Goal: Task Accomplishment & Management: Use online tool/utility

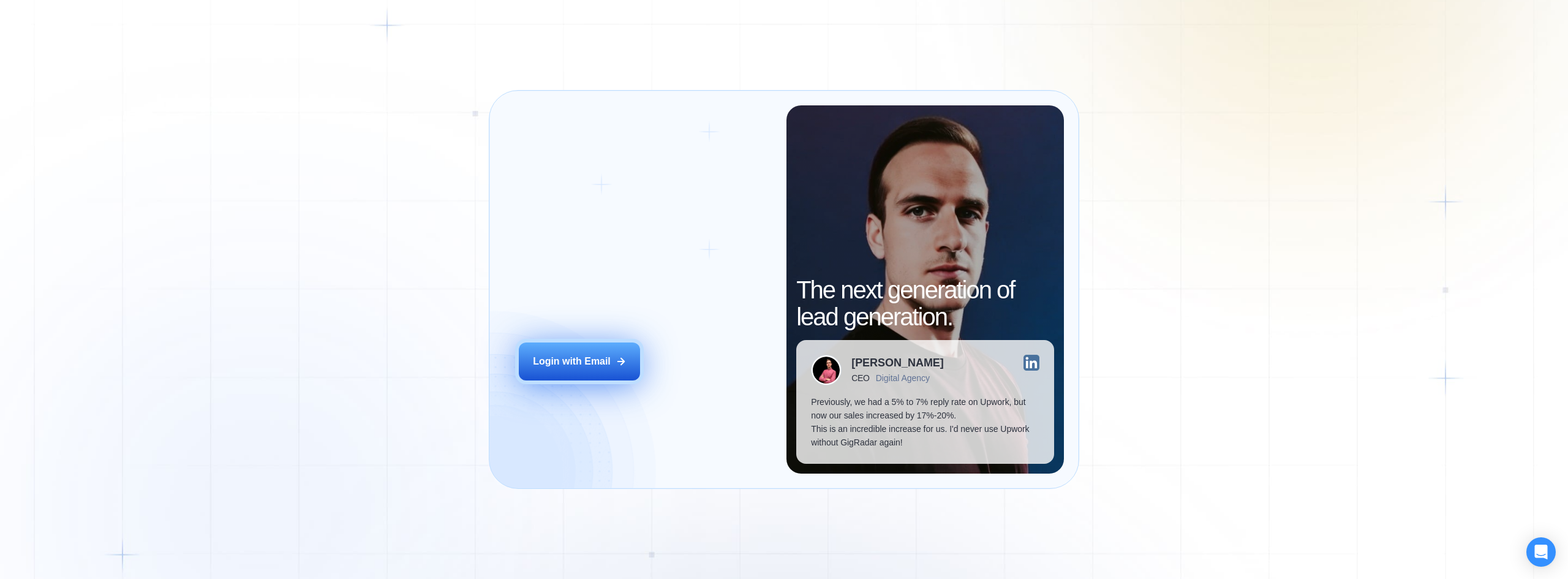
click at [626, 370] on button "Login with Email" at bounding box center [580, 362] width 121 height 38
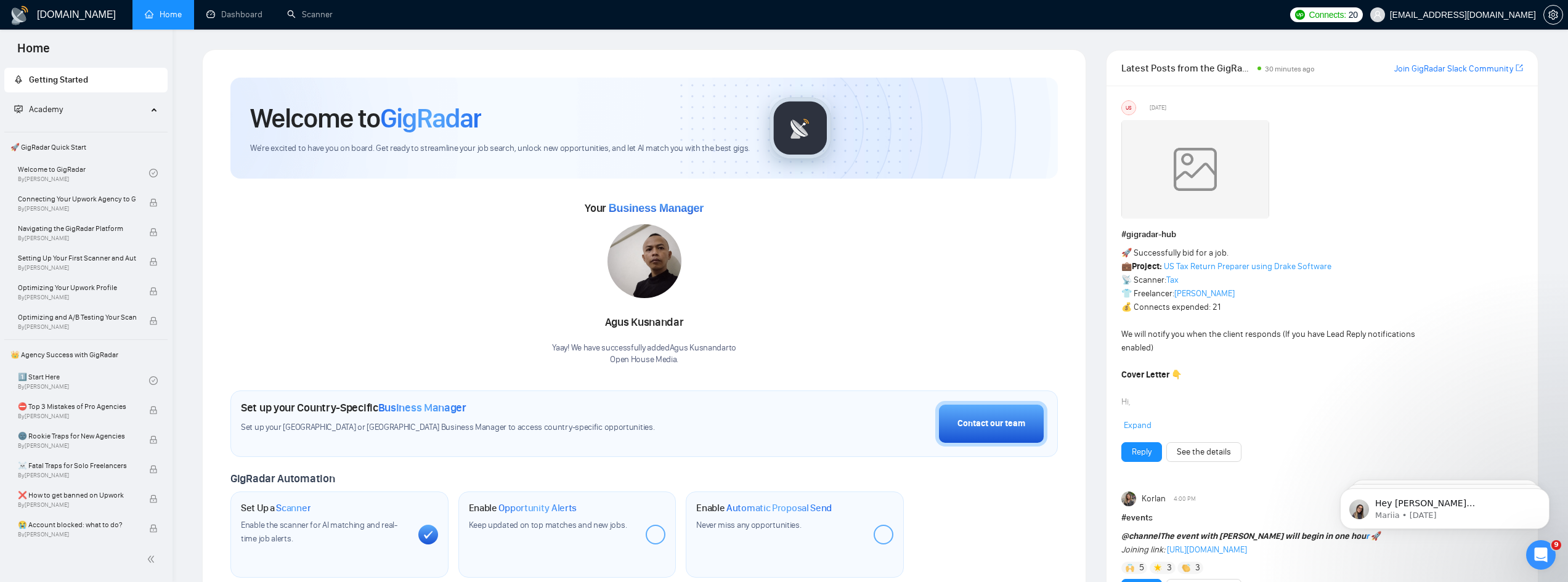
click at [319, 17] on link "Scanner" at bounding box center [310, 14] width 46 height 10
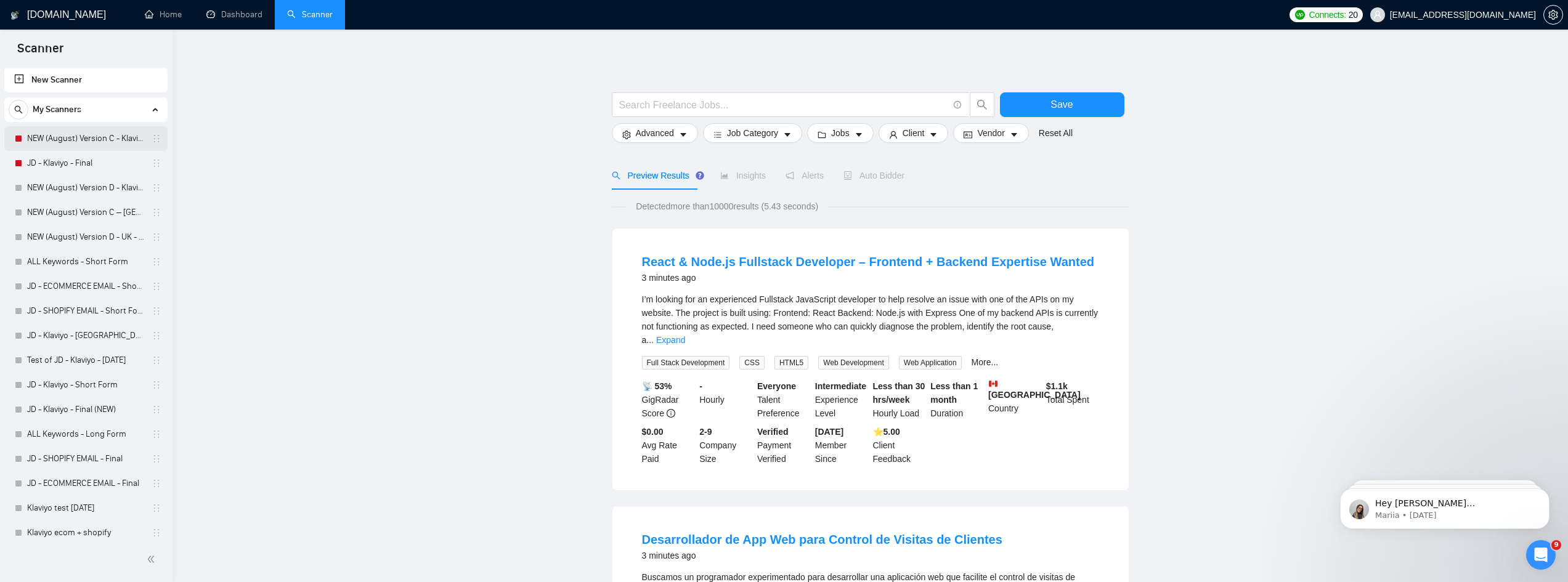
click at [71, 139] on link "NEW (August) Version C - Klaviyo" at bounding box center [85, 138] width 117 height 24
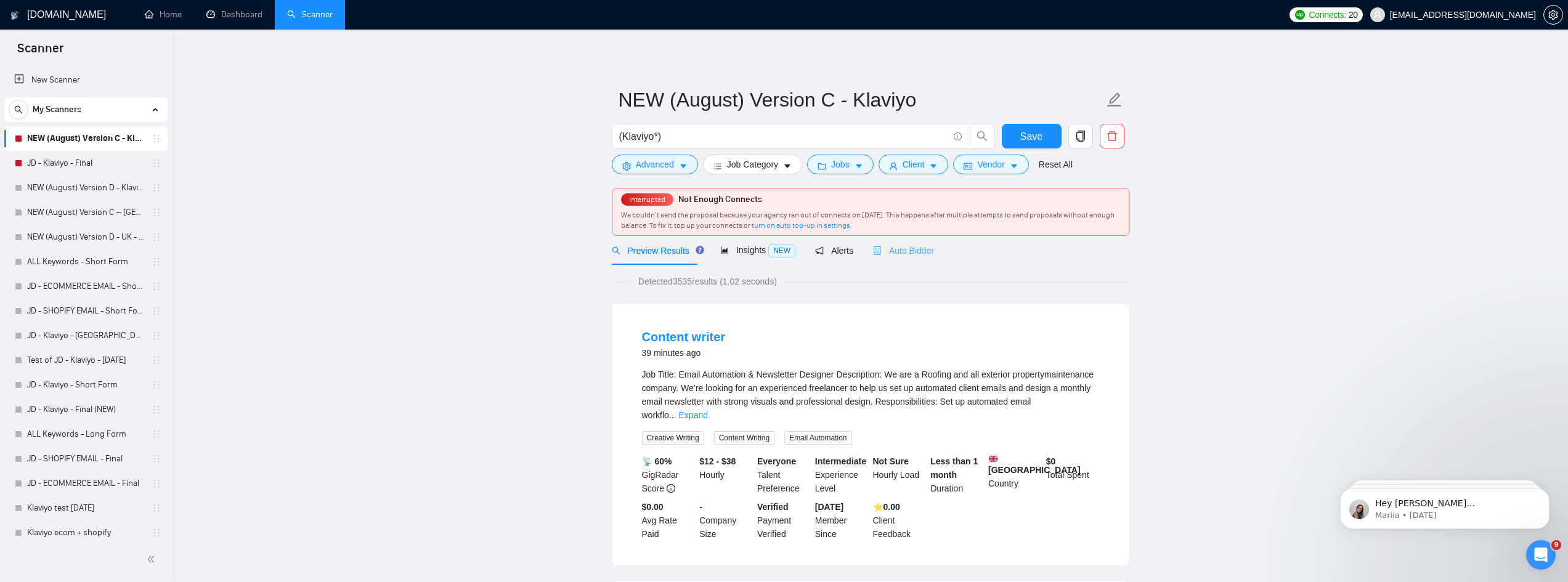
click at [895, 258] on div "Auto Bidder" at bounding box center [903, 250] width 61 height 29
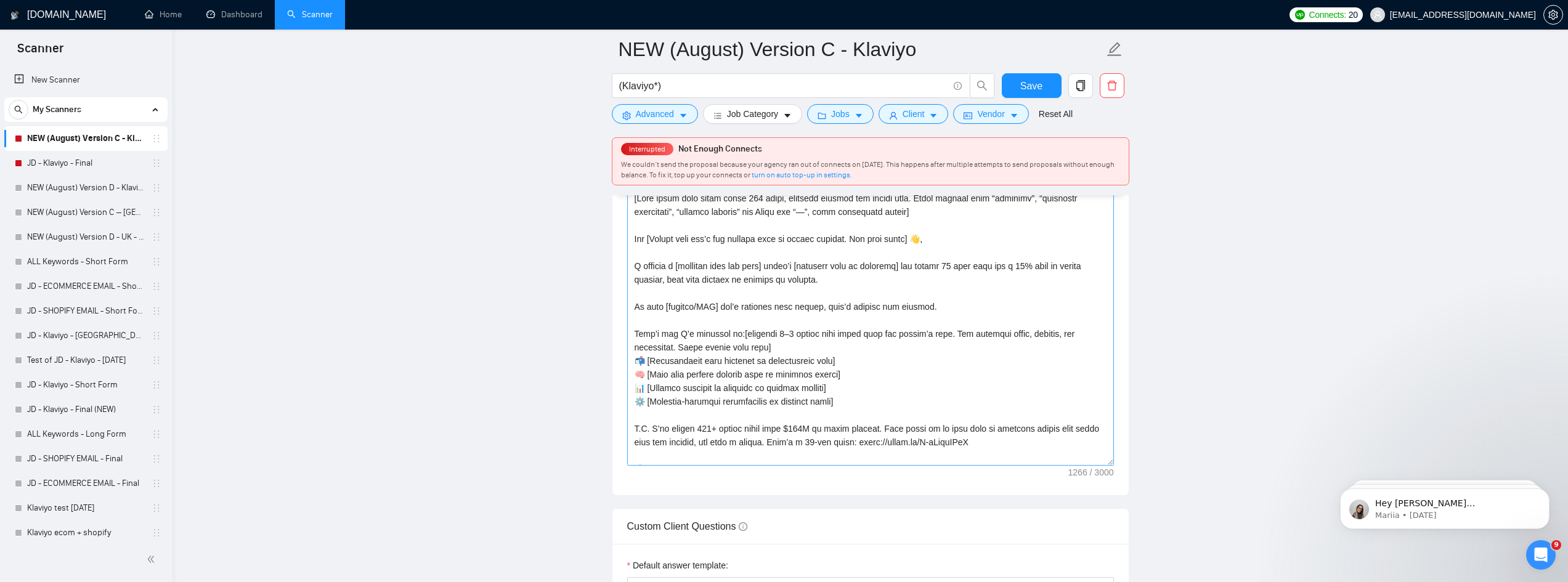
scroll to position [1478, 0]
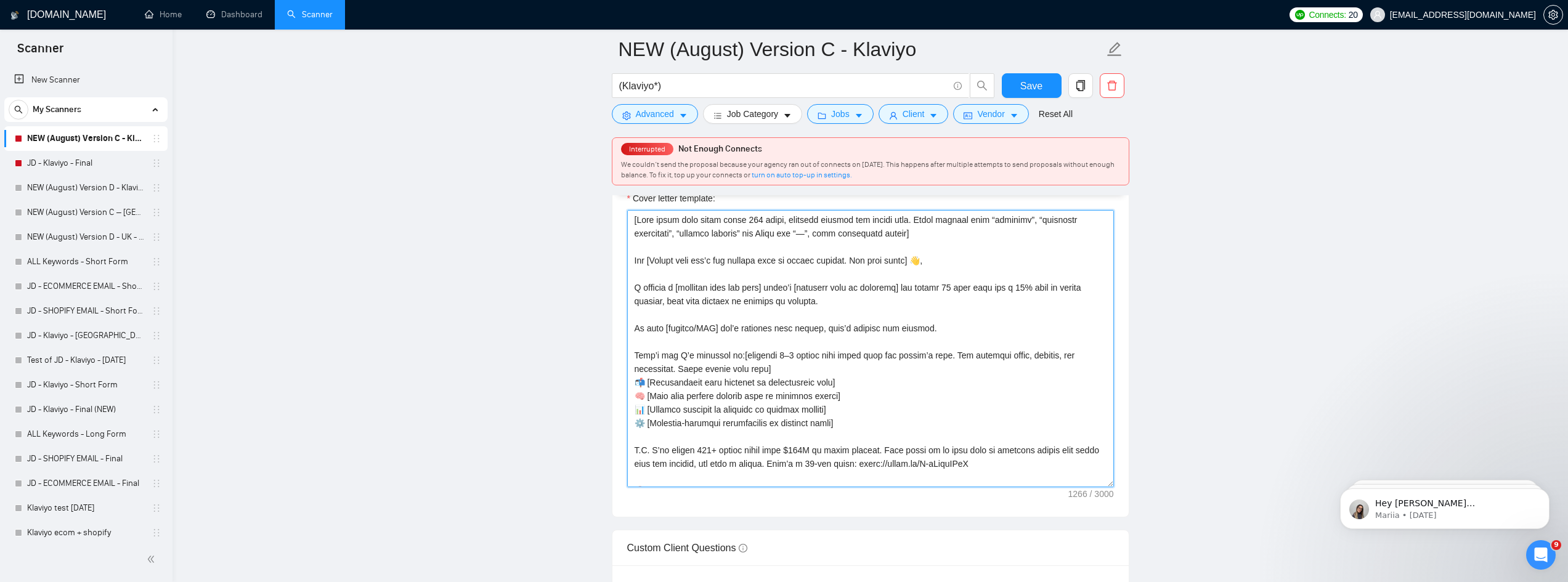
click at [706, 268] on textarea "Cover letter template:" at bounding box center [870, 349] width 487 height 277
click at [916, 318] on textarea "Cover letter template:" at bounding box center [870, 349] width 487 height 277
click at [916, 306] on textarea "Cover letter template:" at bounding box center [870, 349] width 487 height 277
drag, startPoint x: 749, startPoint y: 220, endPoint x: 788, endPoint y: 215, distance: 39.3
click at [788, 215] on textarea "Cover letter template:" at bounding box center [870, 349] width 487 height 277
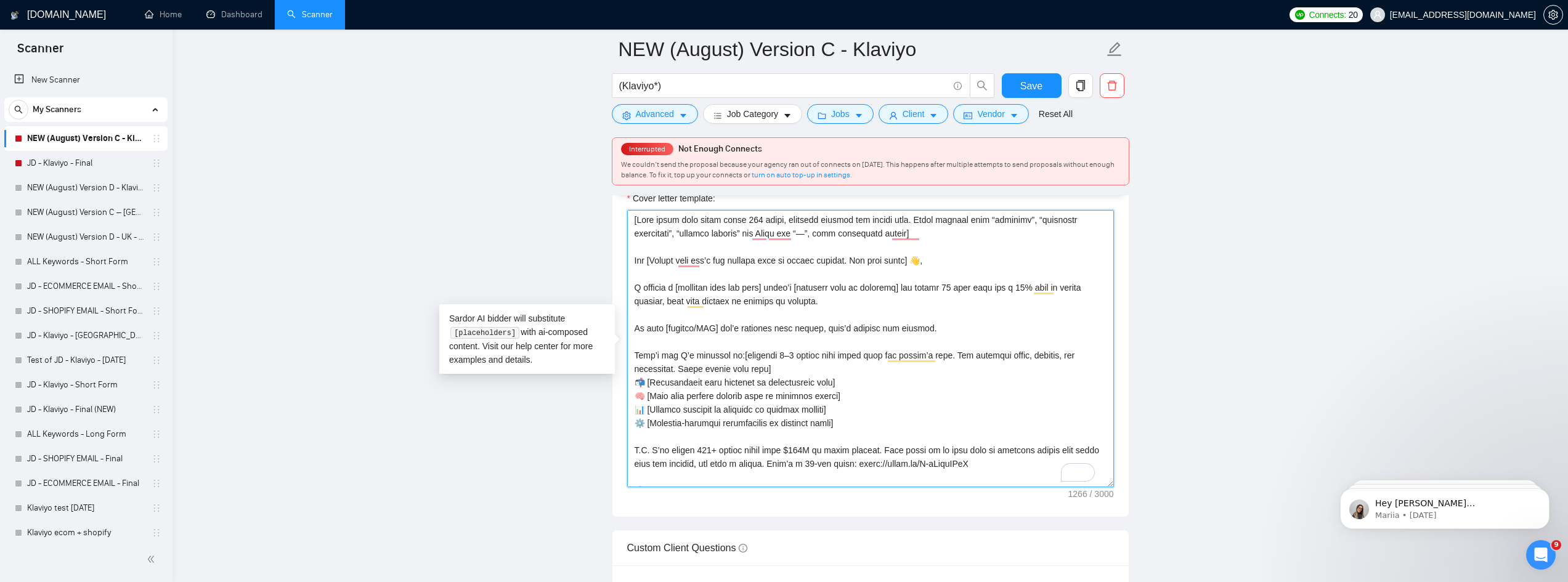
drag, startPoint x: 950, startPoint y: 234, endPoint x: 618, endPoint y: 215, distance: 332.5
click at [618, 215] on div "Cover letter template:" at bounding box center [870, 347] width 516 height 340
click at [860, 308] on textarea "Cover letter template:" at bounding box center [870, 349] width 487 height 277
click at [847, 303] on textarea "Cover letter template:" at bounding box center [870, 349] width 487 height 277
click at [870, 306] on textarea "Cover letter template:" at bounding box center [870, 349] width 487 height 277
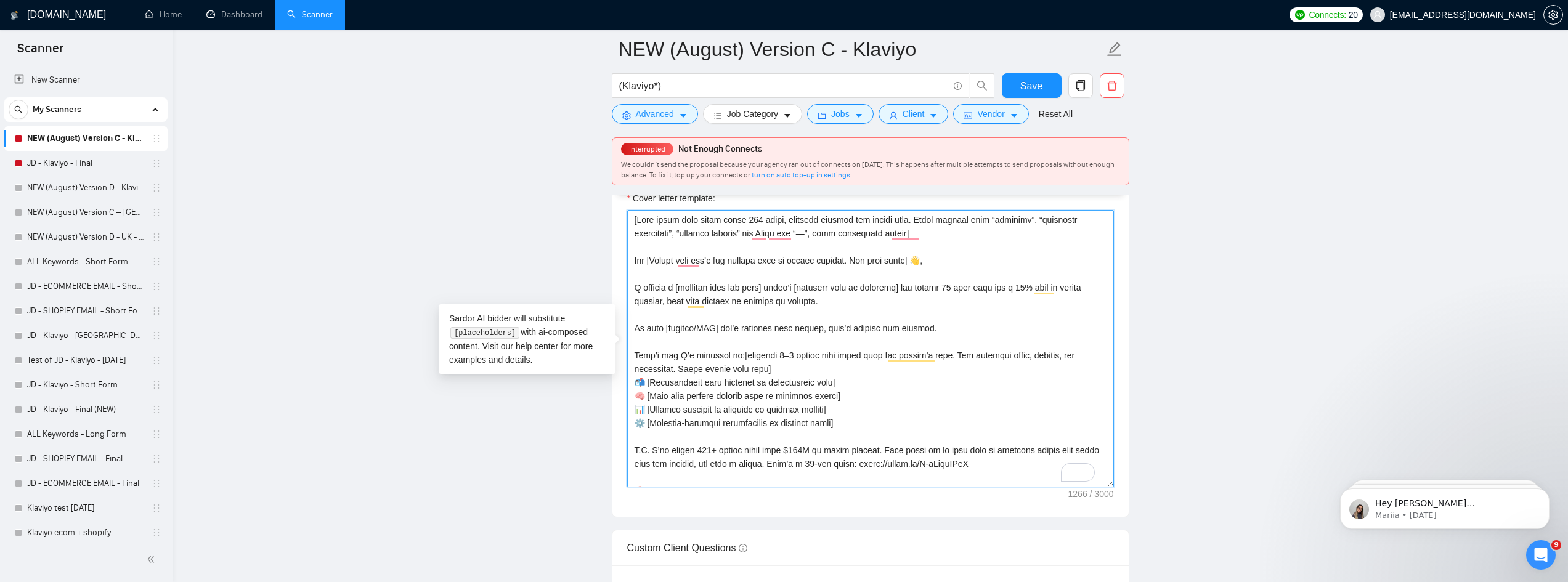
click at [744, 272] on textarea "Cover letter template:" at bounding box center [870, 349] width 487 height 277
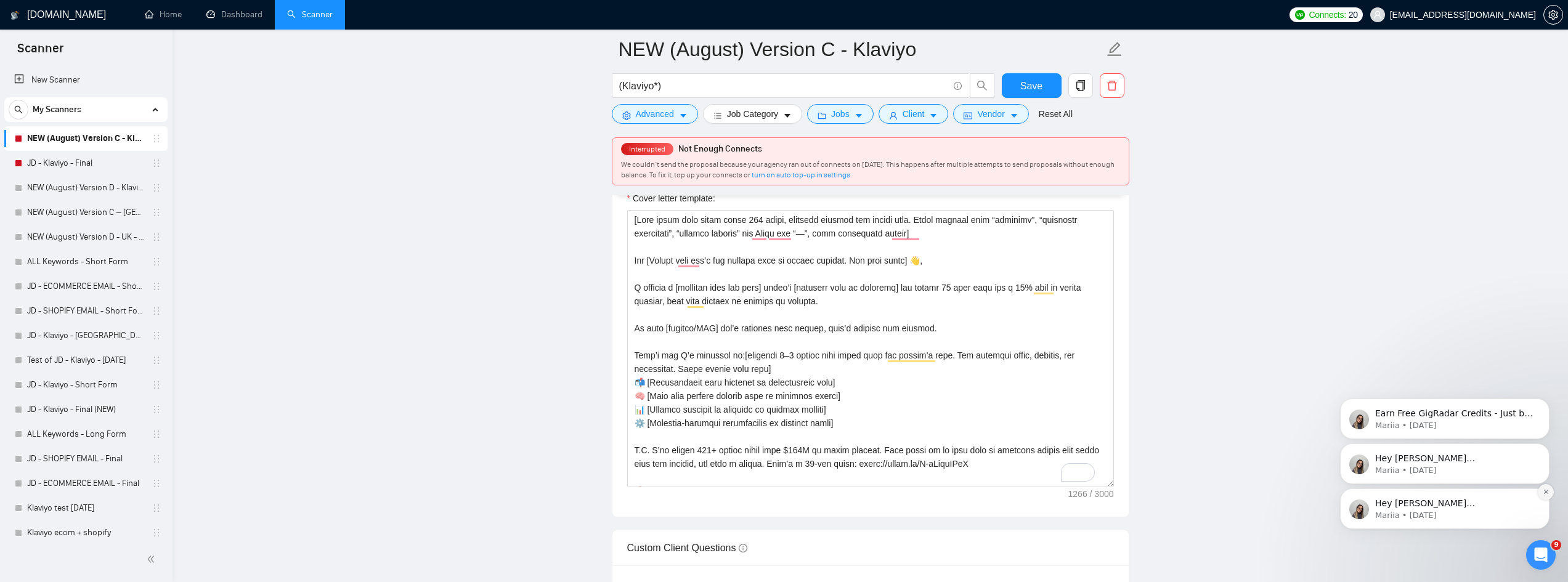
click at [1544, 488] on icon "Dismiss notification" at bounding box center [1546, 492] width 7 height 7
click at [1542, 492] on button "Dismiss notification" at bounding box center [1546, 492] width 16 height 16
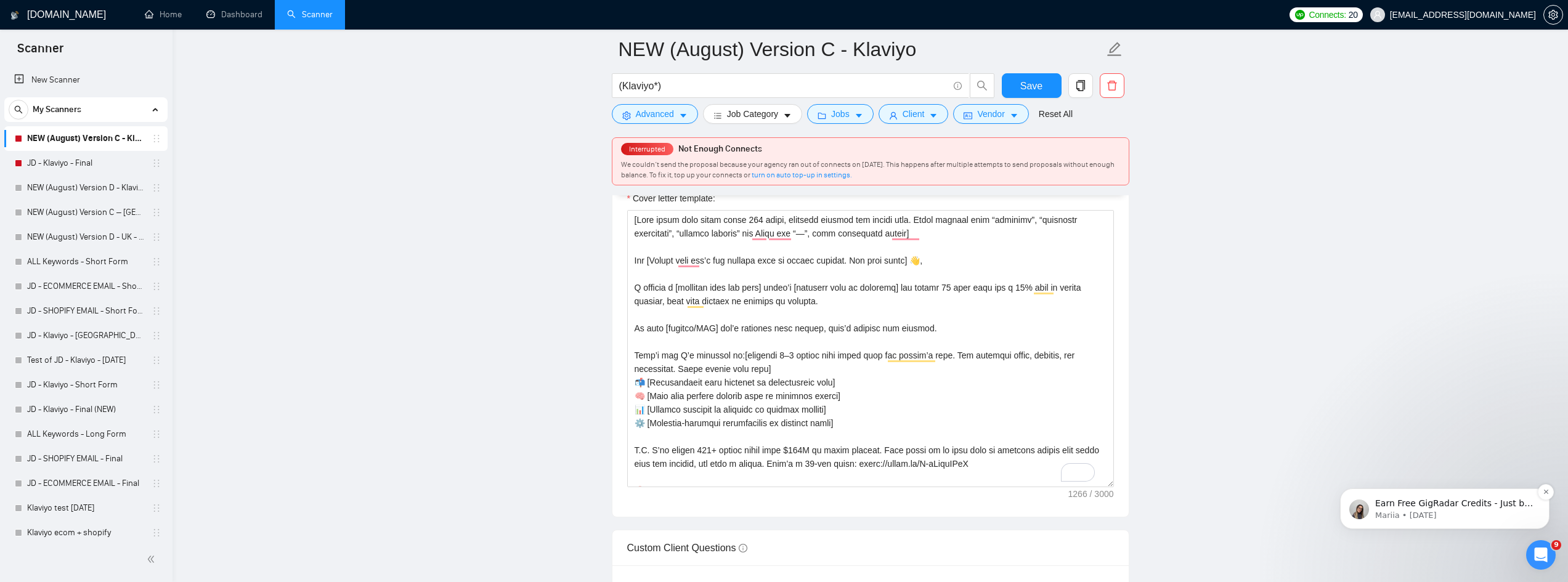
click at [1544, 492] on icon "Dismiss notification" at bounding box center [1546, 492] width 7 height 7
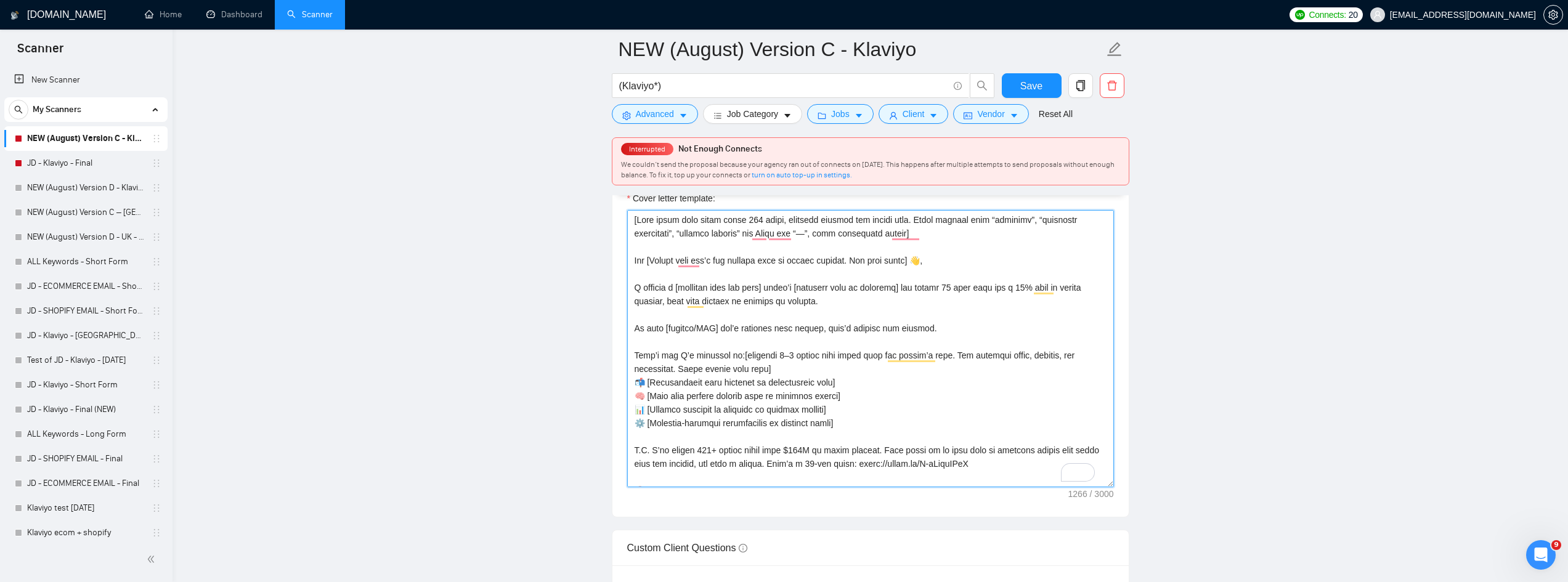
click at [688, 251] on textarea "Cover letter template:" at bounding box center [870, 349] width 487 height 277
click at [947, 238] on textarea "Cover letter template:" at bounding box center [870, 349] width 487 height 277
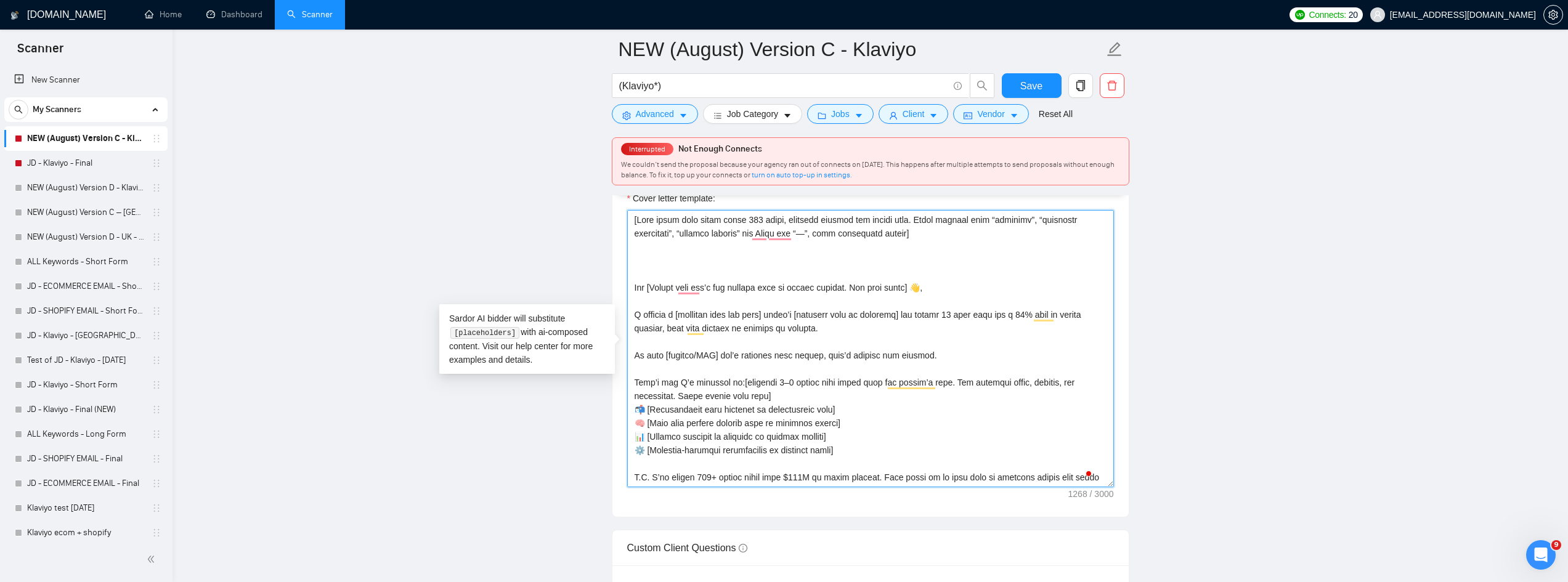
paste textarea "Never use "—", instead, use commas or short sentences. Keep formatting simple a…"
drag, startPoint x: 770, startPoint y: 229, endPoint x: 917, endPoint y: 232, distance: 147.0
click at [917, 232] on textarea "Cover letter template:" at bounding box center [870, 349] width 487 height 277
click at [638, 256] on textarea "Cover letter template:" at bounding box center [870, 349] width 487 height 277
click at [634, 258] on textarea "Cover letter template:" at bounding box center [870, 349] width 487 height 277
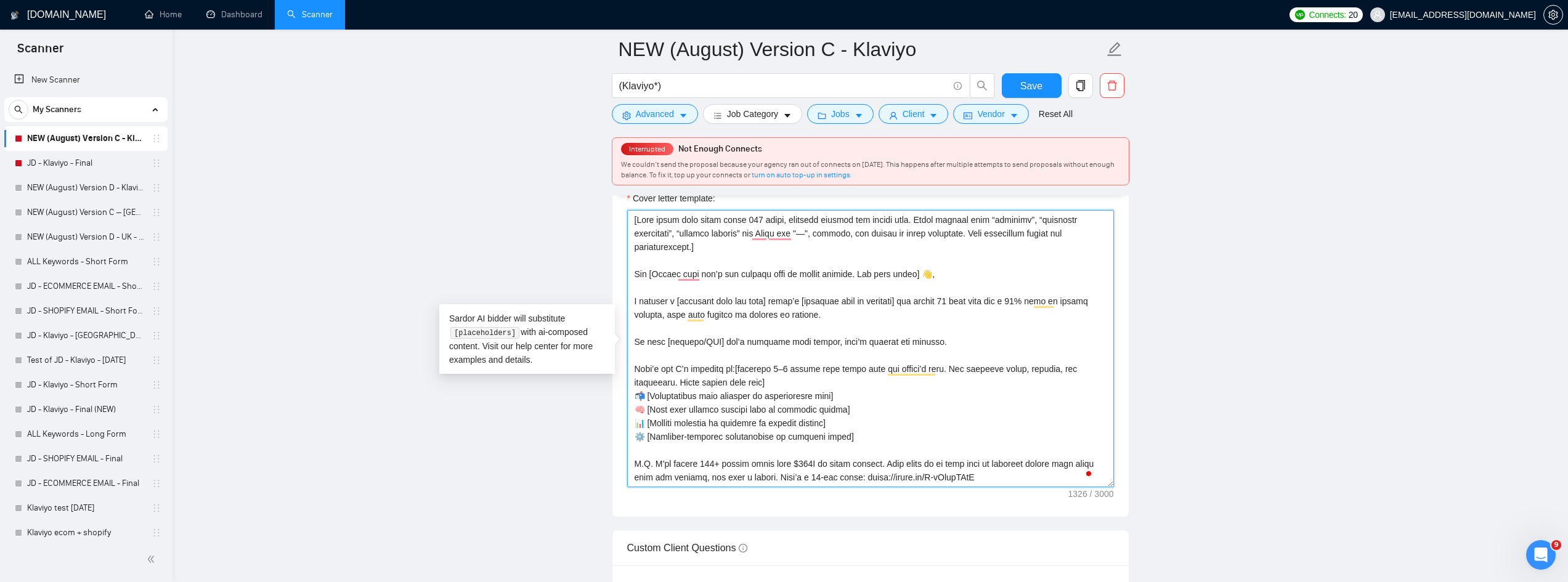
click at [687, 290] on textarea "Cover letter template:" at bounding box center [870, 349] width 487 height 277
click at [839, 315] on textarea "Cover letter template:" at bounding box center [870, 349] width 487 height 277
paste textarea "239 characters"
click at [993, 324] on textarea "Cover letter template:" at bounding box center [870, 349] width 487 height 277
drag, startPoint x: 900, startPoint y: 312, endPoint x: 913, endPoint y: 317, distance: 13.9
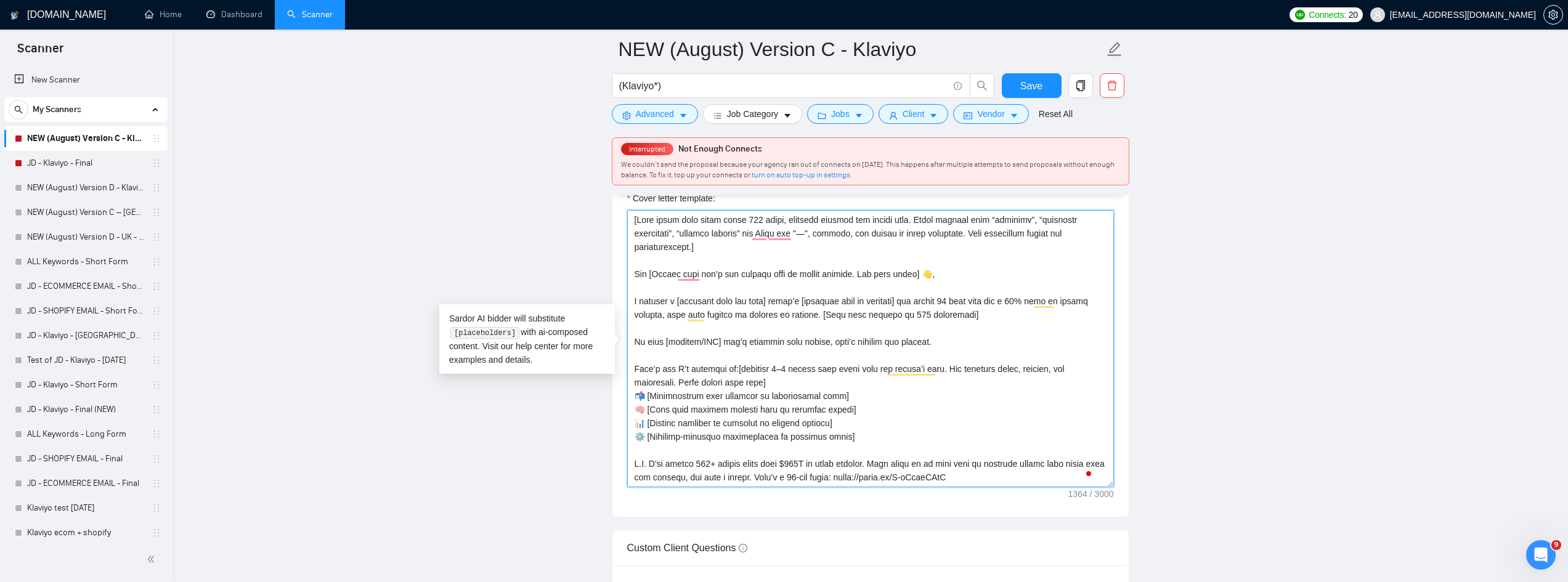
click at [901, 312] on textarea "Cover letter template:" at bounding box center [870, 349] width 487 height 277
click at [819, 329] on textarea "Cover letter template:" at bounding box center [870, 349] width 487 height 277
click at [829, 326] on textarea "Cover letter template:" at bounding box center [870, 349] width 487 height 277
click at [822, 314] on textarea "Cover letter template:" at bounding box center [870, 349] width 487 height 277
click at [1016, 312] on textarea "Cover letter template:" at bounding box center [870, 349] width 487 height 277
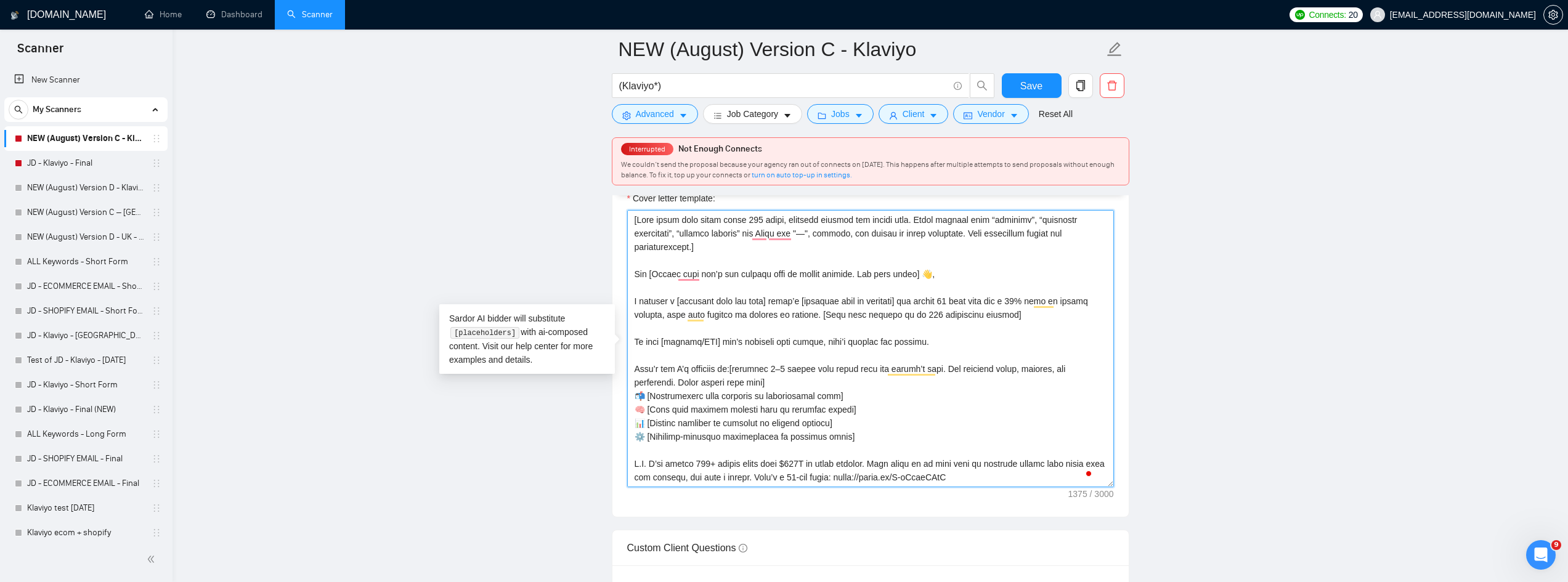
click at [822, 315] on textarea "Cover letter template:" at bounding box center [870, 349] width 487 height 277
click at [628, 303] on textarea "Cover letter template:" at bounding box center [870, 349] width 487 height 277
click at [634, 299] on textarea "Cover letter template:" at bounding box center [870, 349] width 487 height 277
drag, startPoint x: 816, startPoint y: 309, endPoint x: 1039, endPoint y: 309, distance: 223.0
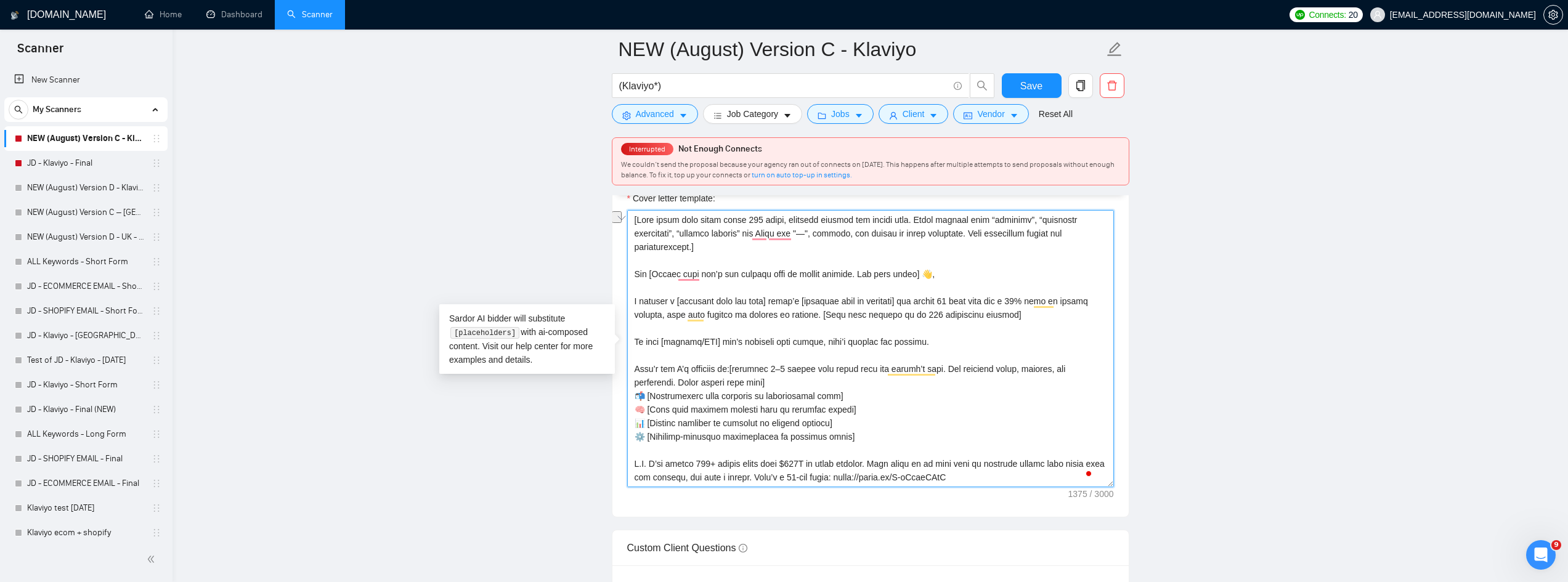
click at [1039, 309] on textarea "Cover letter template:" at bounding box center [870, 349] width 487 height 277
click at [1058, 316] on textarea "Cover letter template:" at bounding box center [870, 349] width 487 height 277
type textarea "[Keep total word count under 300 words, combined prompts and static text. Avoid…"
click at [1017, 84] on button "Save" at bounding box center [1031, 85] width 60 height 24
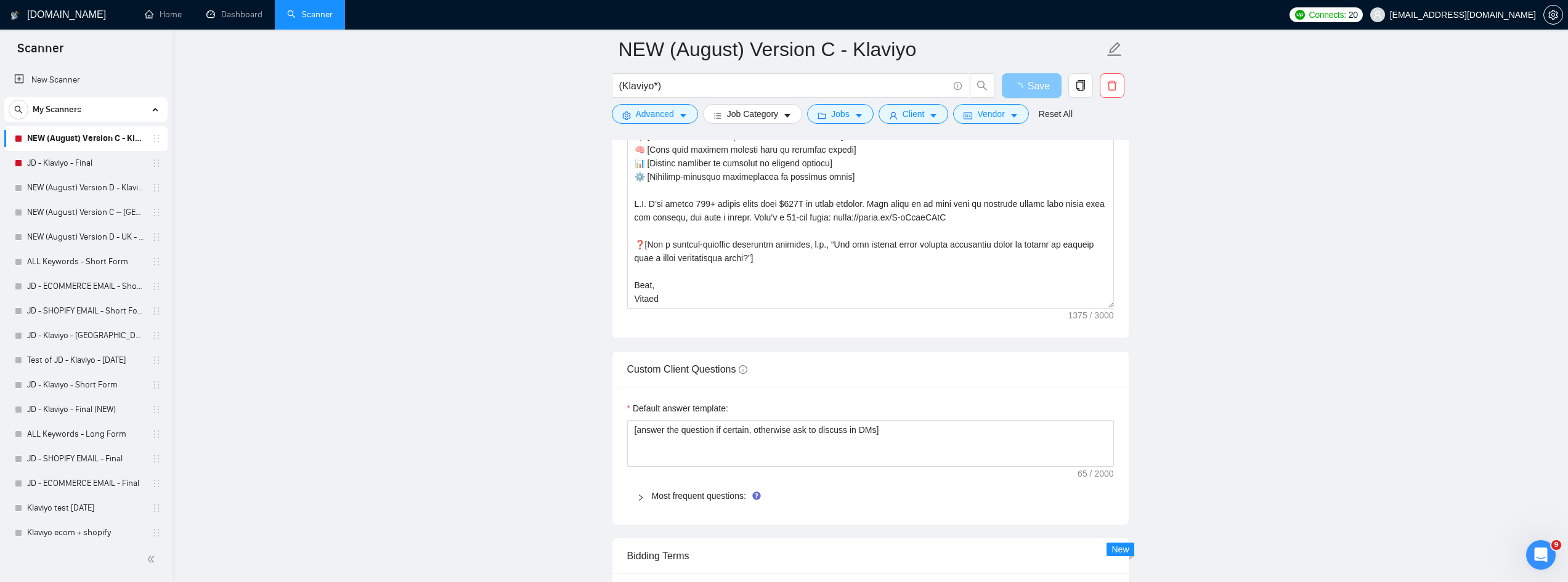
scroll to position [1663, 0]
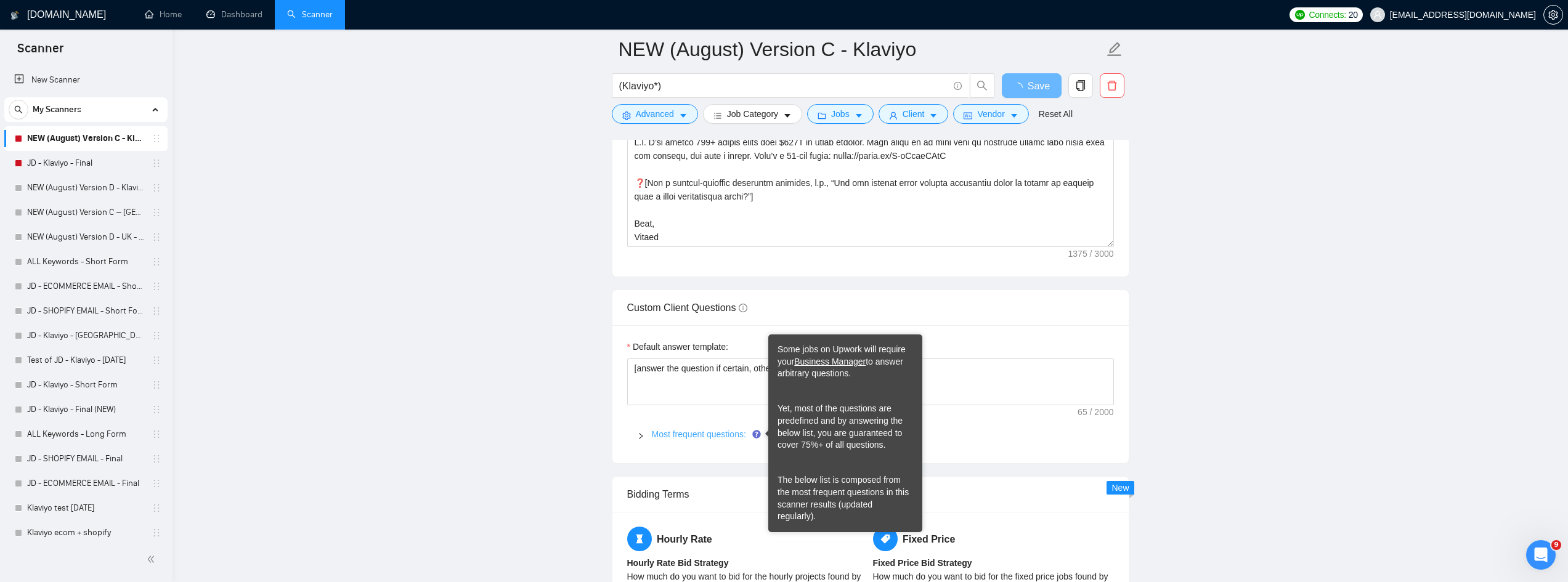
click at [680, 434] on link "Most frequent questions:" at bounding box center [698, 434] width 94 height 10
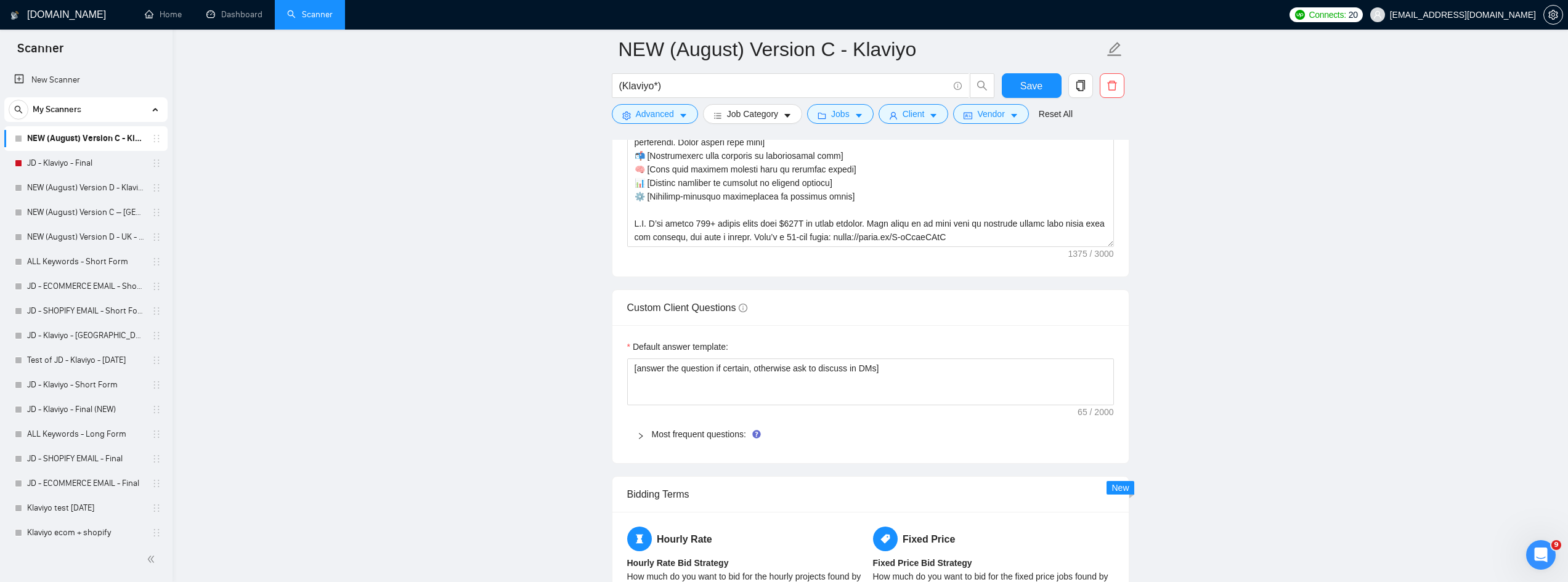
click at [644, 431] on div at bounding box center [644, 434] width 15 height 13
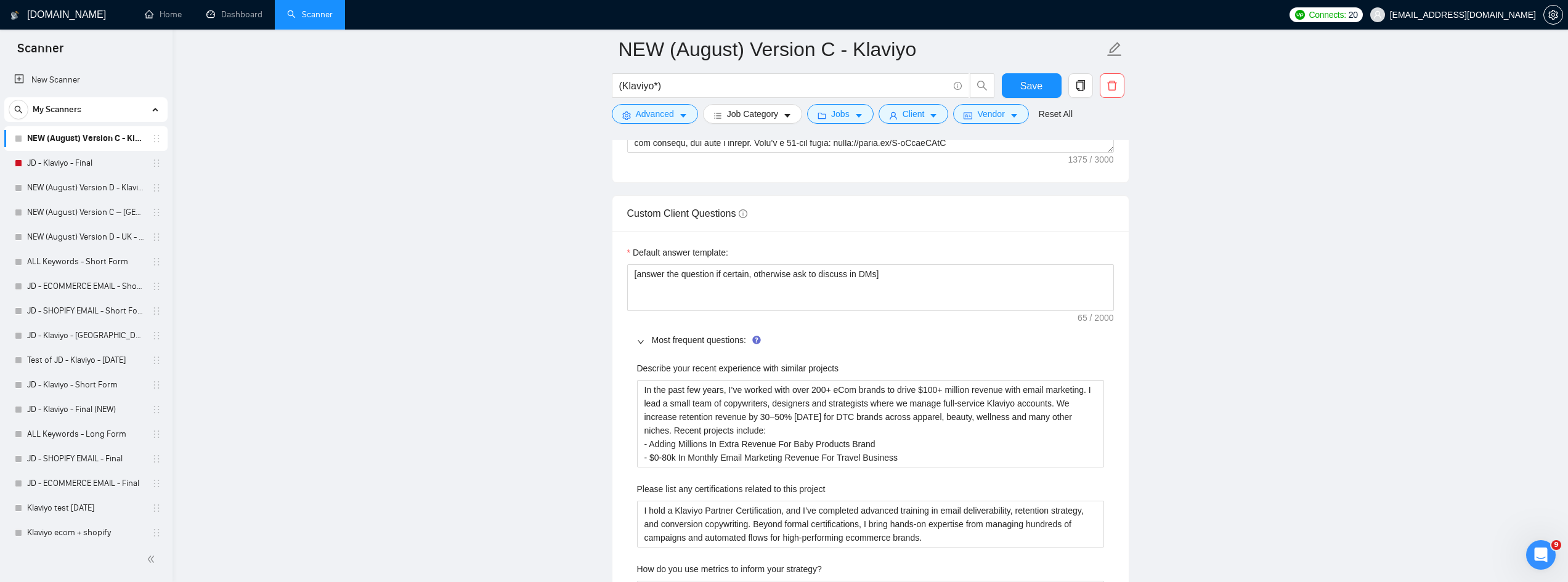
scroll to position [1786, 0]
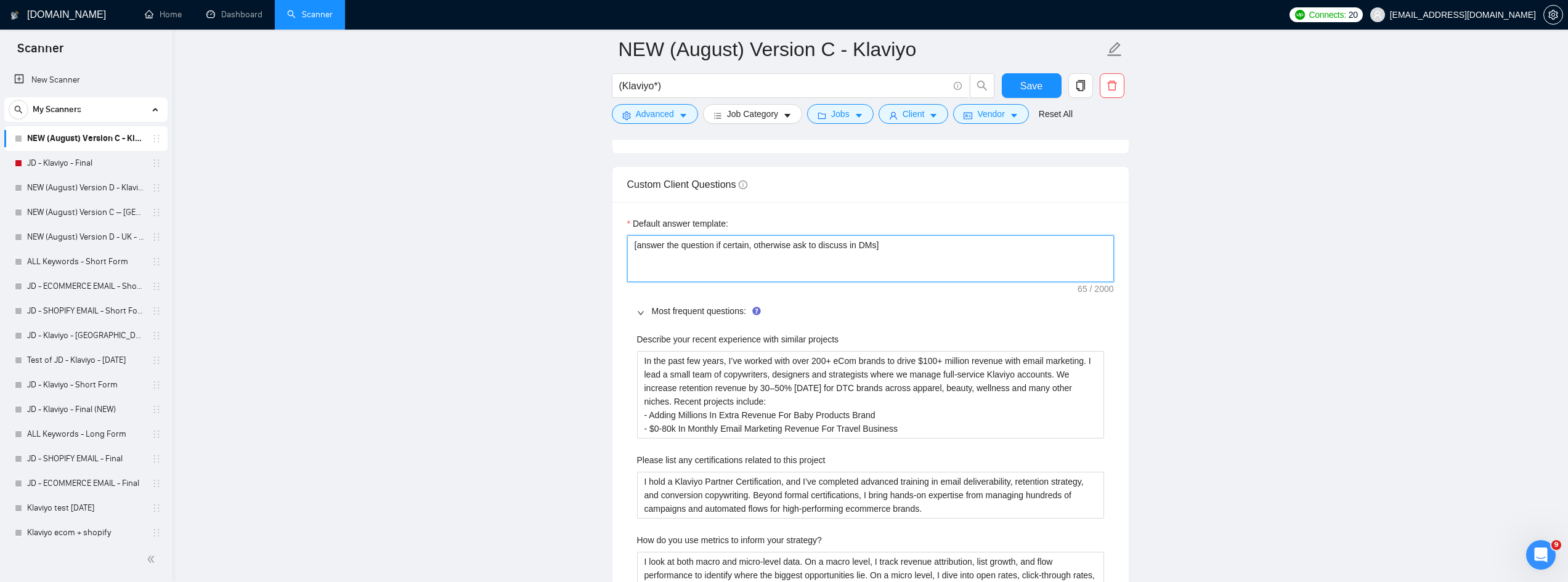
click at [900, 242] on textarea "[answer the question if certain, otherwise ask to discuss in DMs]" at bounding box center [870, 258] width 487 height 47
drag, startPoint x: 900, startPoint y: 251, endPoint x: 462, endPoint y: 240, distance: 438.1
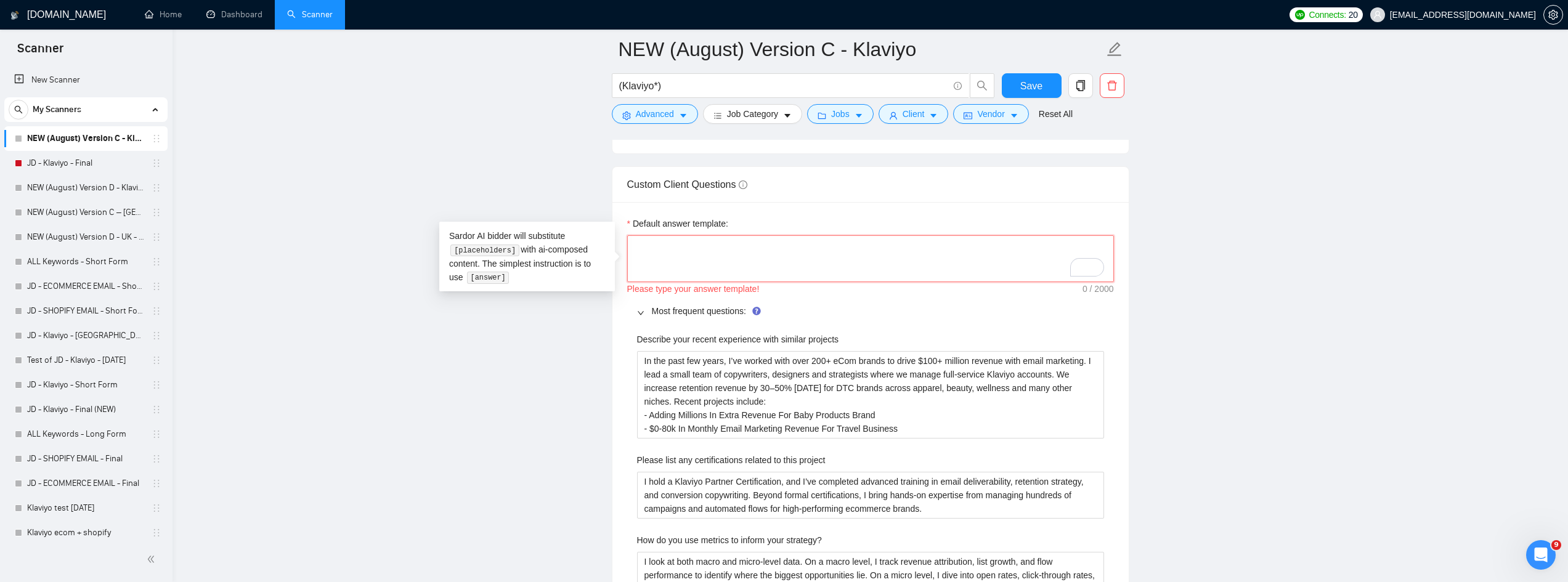
paste textarea "​[Based on the provided context, craft a positive, human-like response that add…"
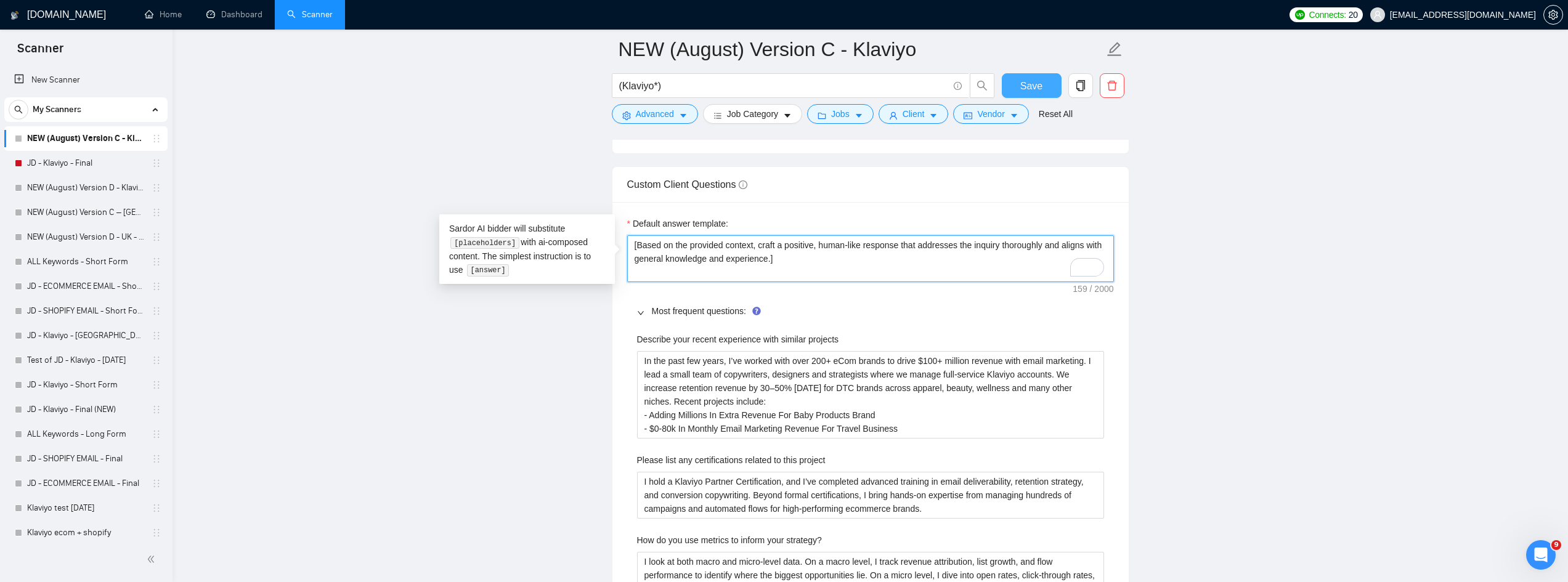
type textarea "​[Based on the provided context, craft a positive, human-like response that add…"
click at [1027, 87] on span "Save" at bounding box center [1031, 86] width 22 height 15
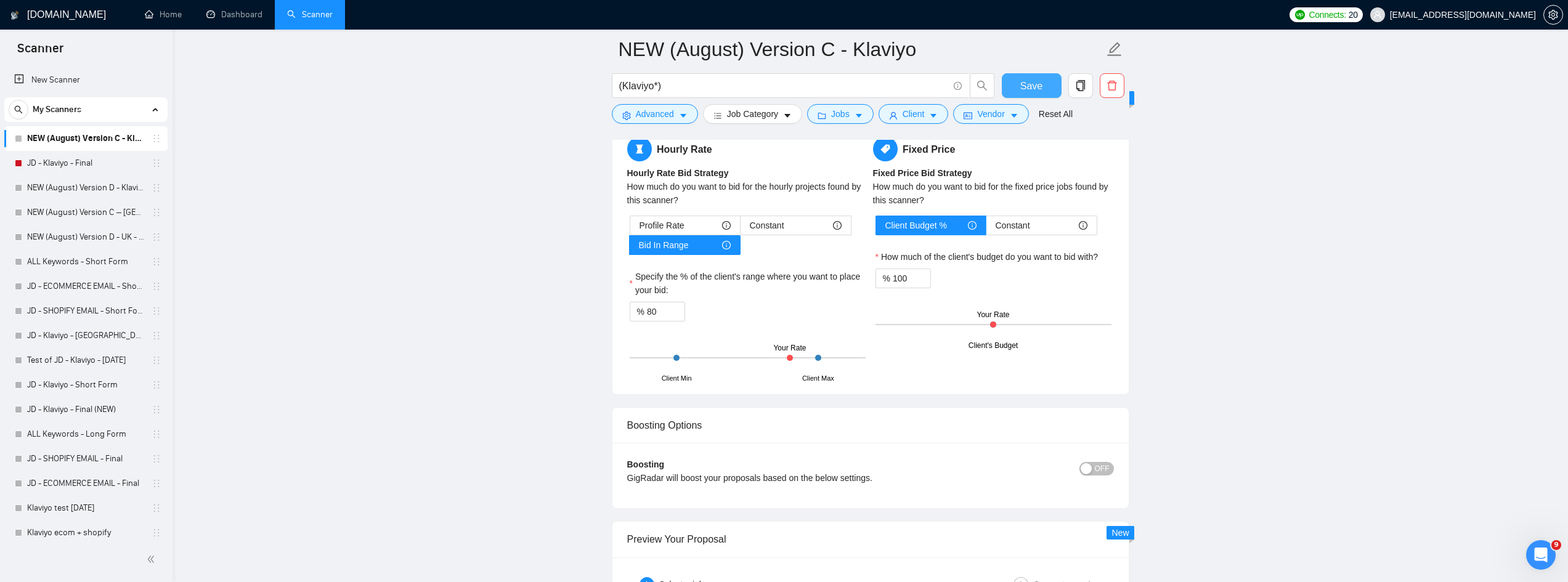
scroll to position [1859, 0]
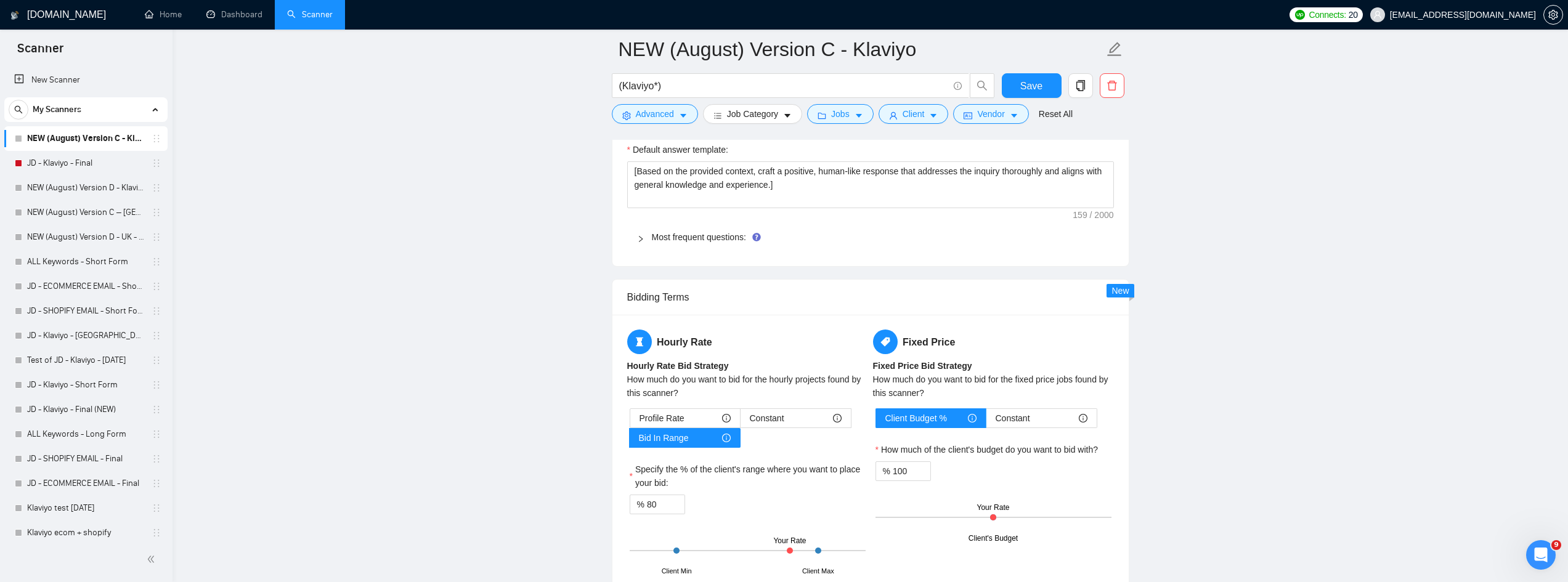
click at [673, 249] on div "Most frequent questions:" at bounding box center [870, 237] width 487 height 28
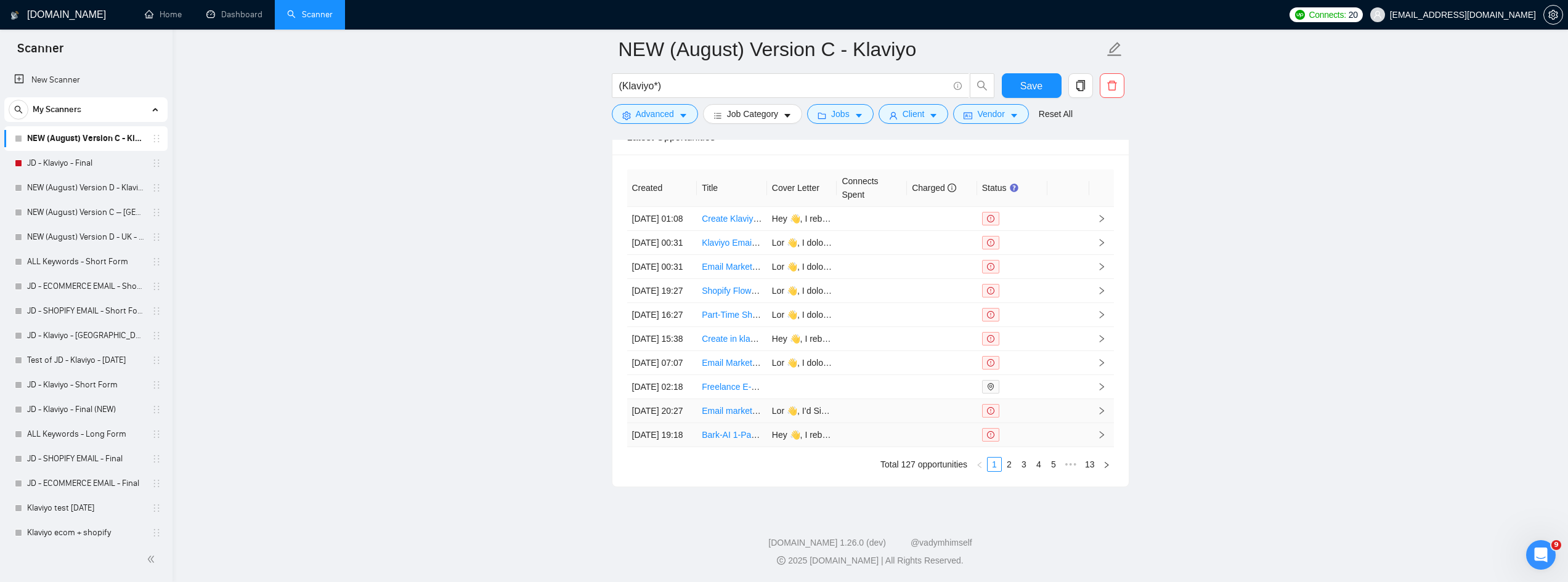
scroll to position [4249, 0]
click at [1006, 471] on link "2" at bounding box center [1009, 464] width 13 height 13
click at [729, 293] on link "Social Media & Email Marketing Specialist Needed" at bounding box center [798, 288] width 194 height 10
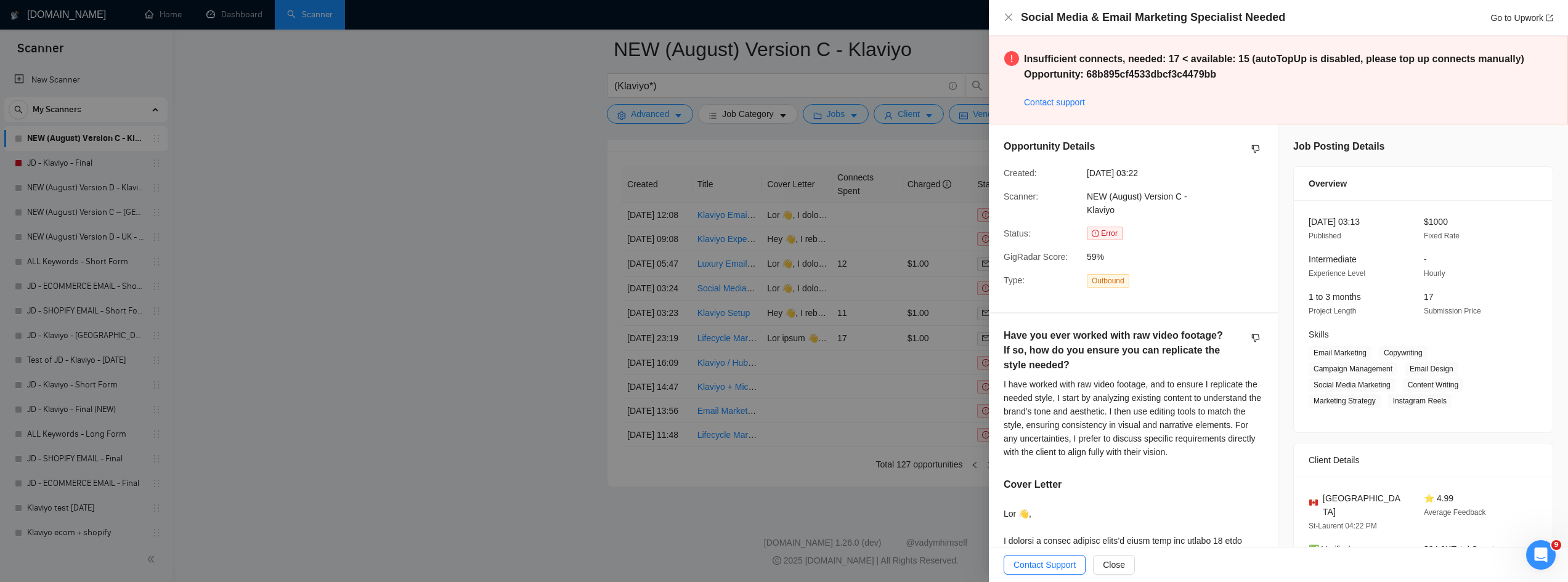
click at [403, 204] on div at bounding box center [784, 291] width 1568 height 582
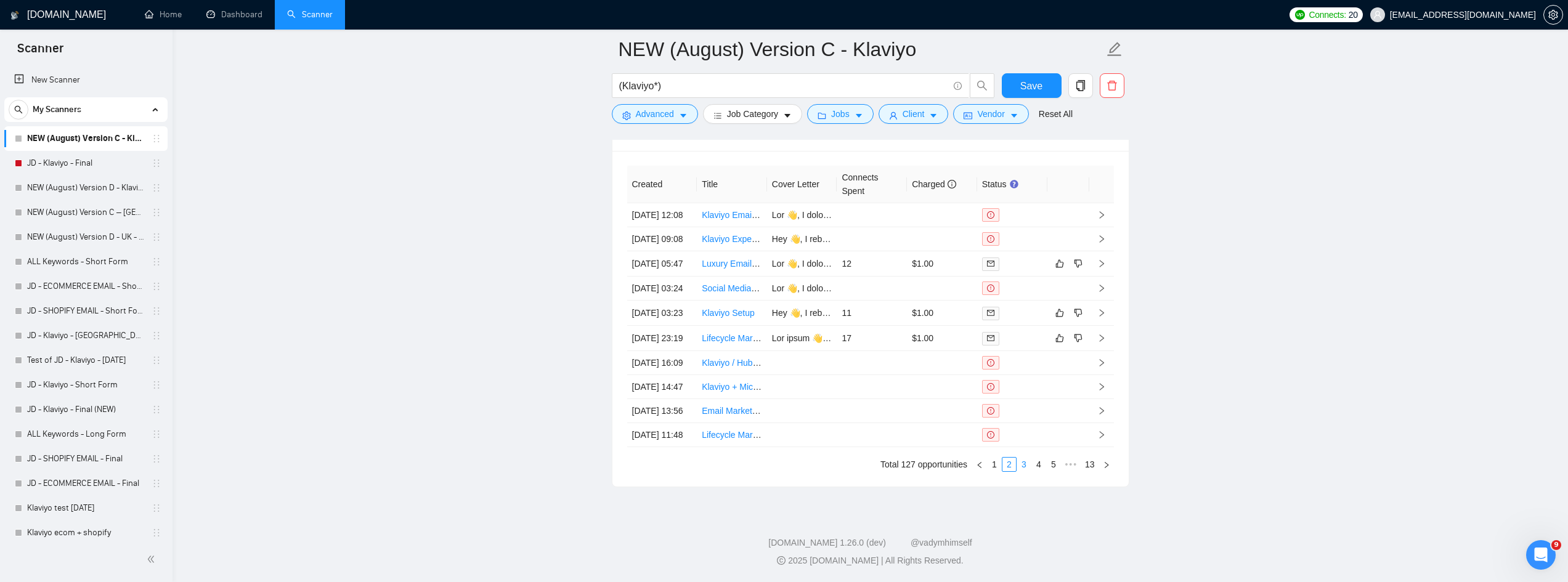
click at [1023, 471] on link "3" at bounding box center [1024, 464] width 13 height 13
click at [734, 320] on link "Growth Marketing Lead" at bounding box center [746, 314] width 90 height 10
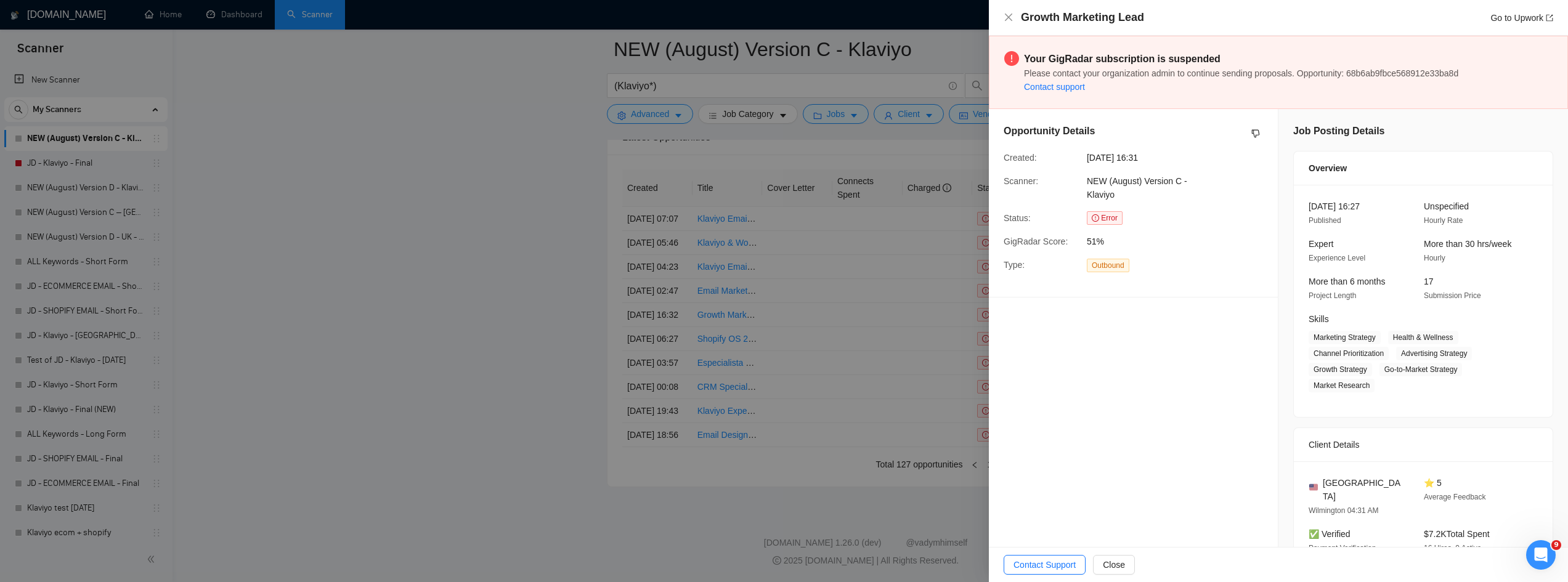
click at [431, 247] on div at bounding box center [784, 291] width 1568 height 582
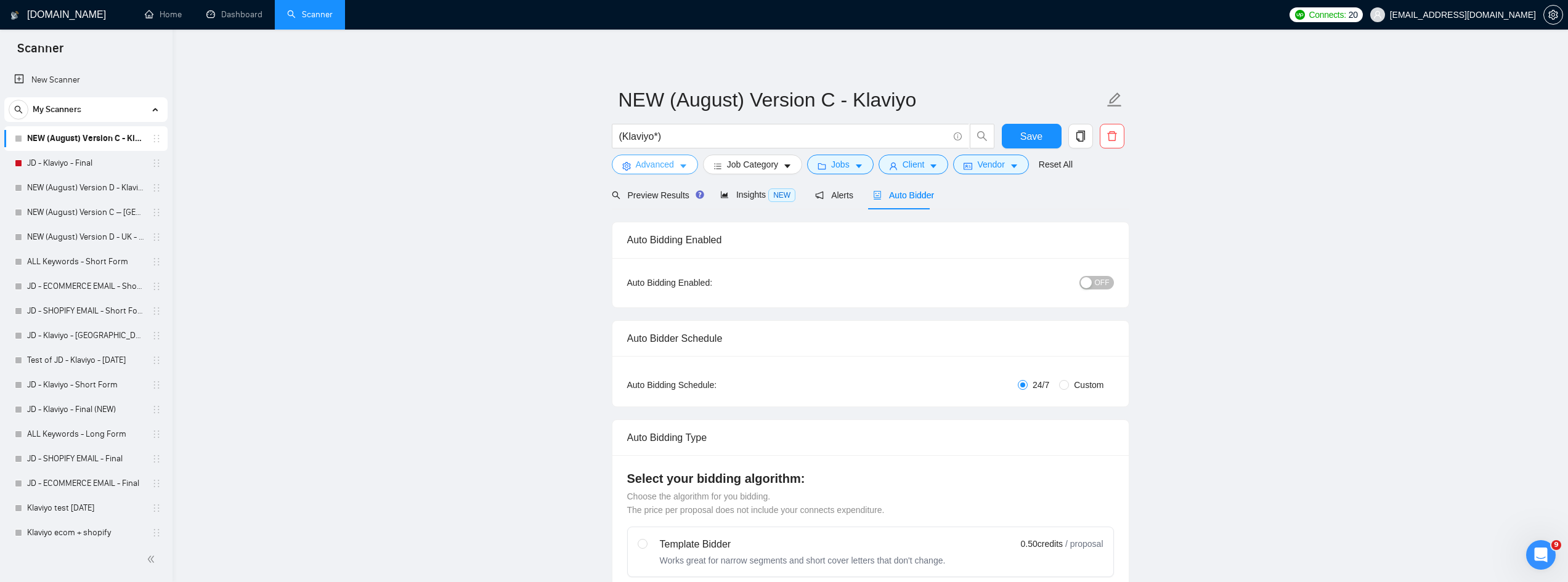
click at [651, 163] on span "Advanced" at bounding box center [655, 164] width 38 height 13
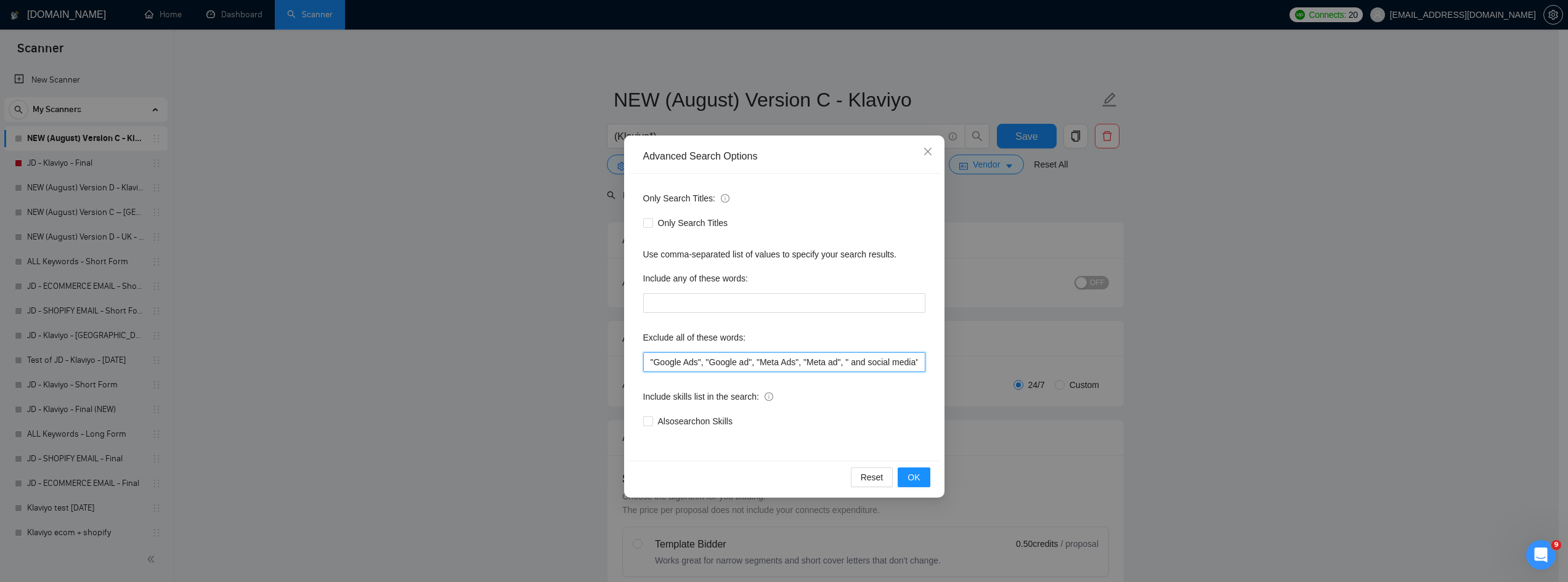
click at [739, 366] on input ""Google Ads", "Google ad", "Meta Ads", "Meta ad", " and social media", "Shopify…" at bounding box center [784, 362] width 282 height 20
click at [770, 366] on input ""Google Ads", "Google ad", "Meta Ads", "Meta ad", " and social media", "Shopify…" at bounding box center [784, 362] width 282 height 20
click at [786, 363] on input ""Google Ads", "Google ad", "Meta Ads", "Meta ad", " and social media", "Shopify…" at bounding box center [784, 362] width 282 height 20
click at [796, 363] on input ""Google Ads", "Google ad", "Meta Ads", "Meta ad", " and social media", "Shopify…" at bounding box center [784, 362] width 282 height 20
click at [805, 363] on input ""Google Ads", "Google ad", "Meta Ads", "Meta ad", " and social media", "Shopify…" at bounding box center [784, 362] width 282 height 20
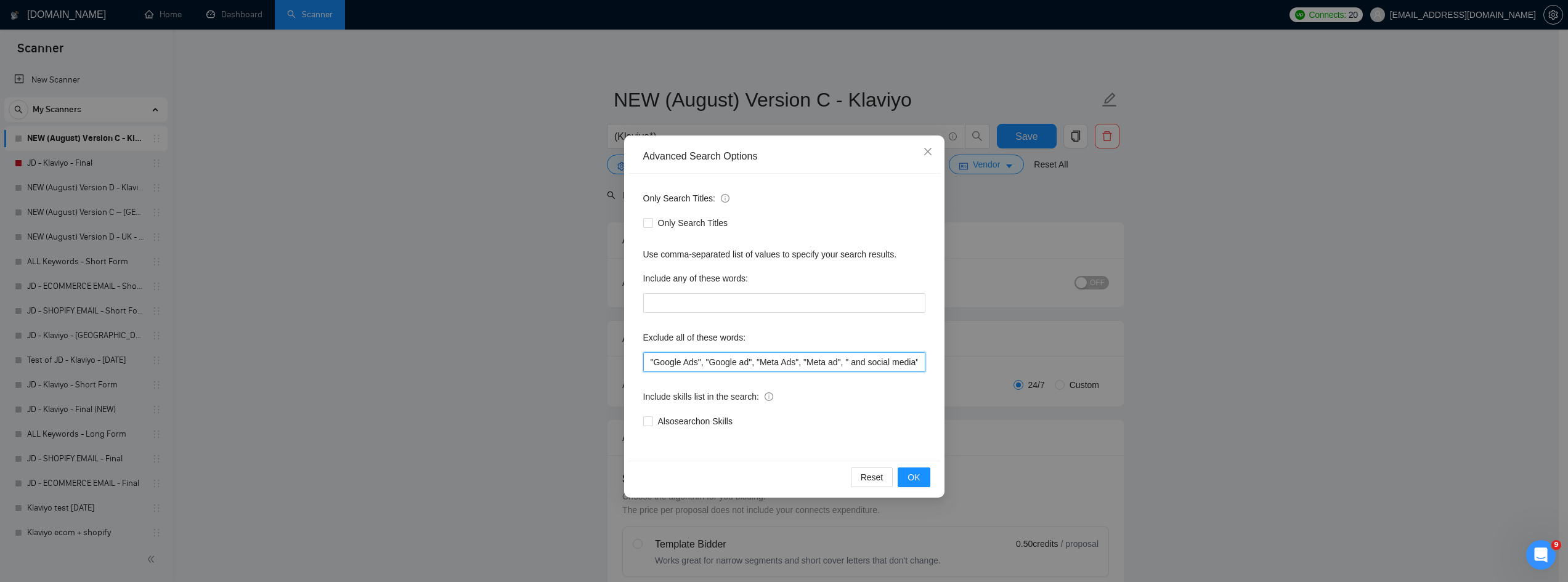
click at [804, 360] on input ""Google Ads", "Google ad", "Meta Ads", "Meta ad", " and social media", "Shopify…" at bounding box center [784, 362] width 282 height 20
click at [846, 356] on input ""Google Ads", "Google ad", "Meta Ads", "Meta ad", " and social media", "Shopify…" at bounding box center [784, 362] width 282 height 20
type input ""Google Ads", "Google ad", "Meta Ads", "Meta ad", "Google", "Meta", "Facebook",…"
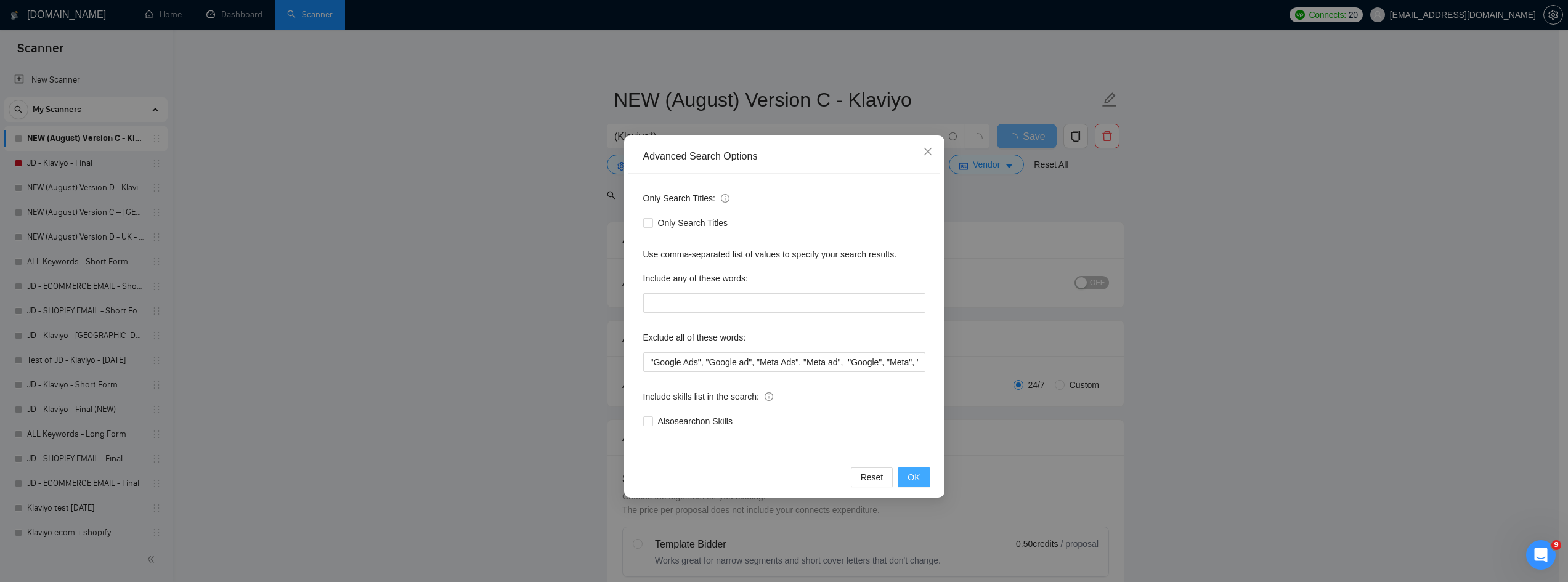
click at [911, 473] on span "OK" at bounding box center [913, 477] width 12 height 13
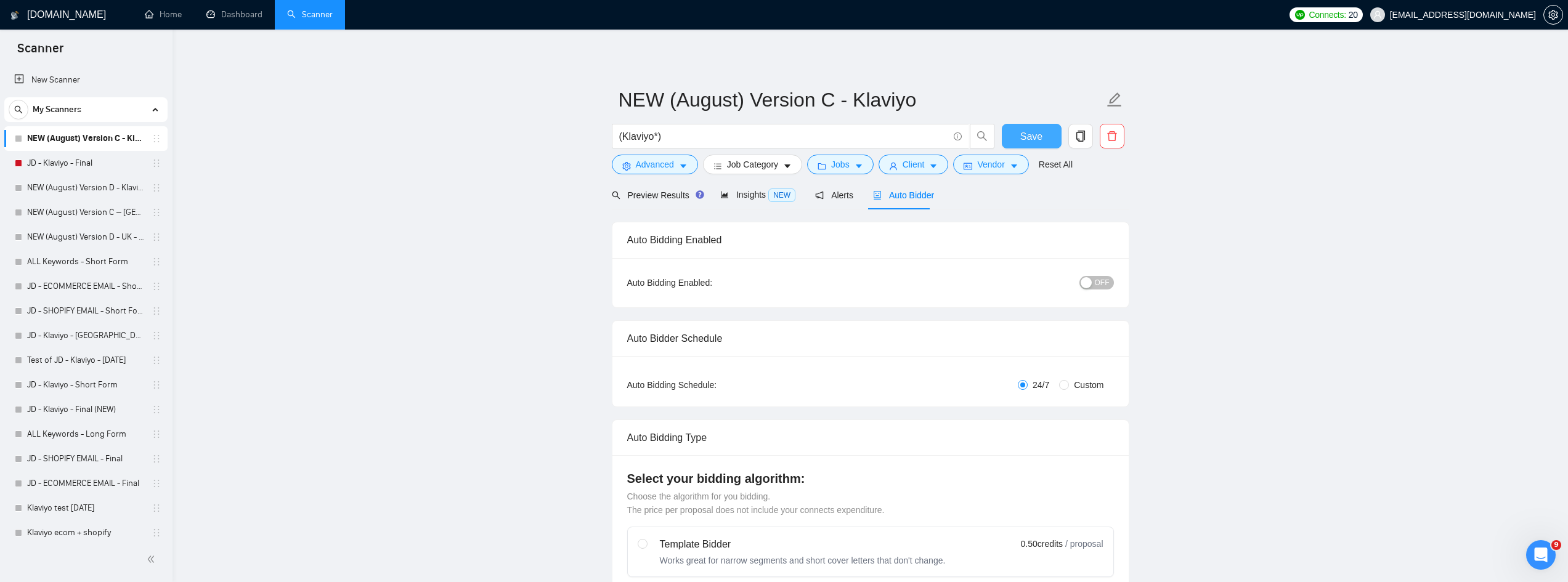
click at [1031, 133] on span "Save" at bounding box center [1031, 137] width 22 height 15
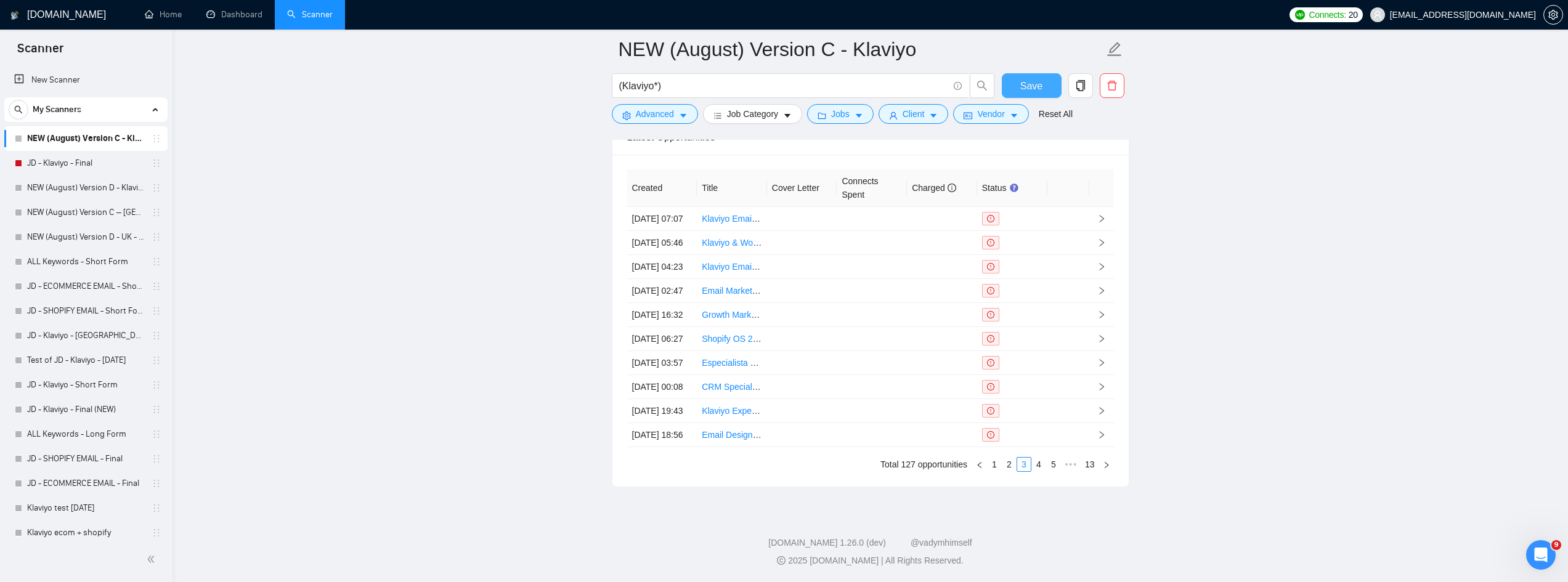
scroll to position [3461, 0]
click at [995, 463] on link "1" at bounding box center [994, 464] width 13 height 13
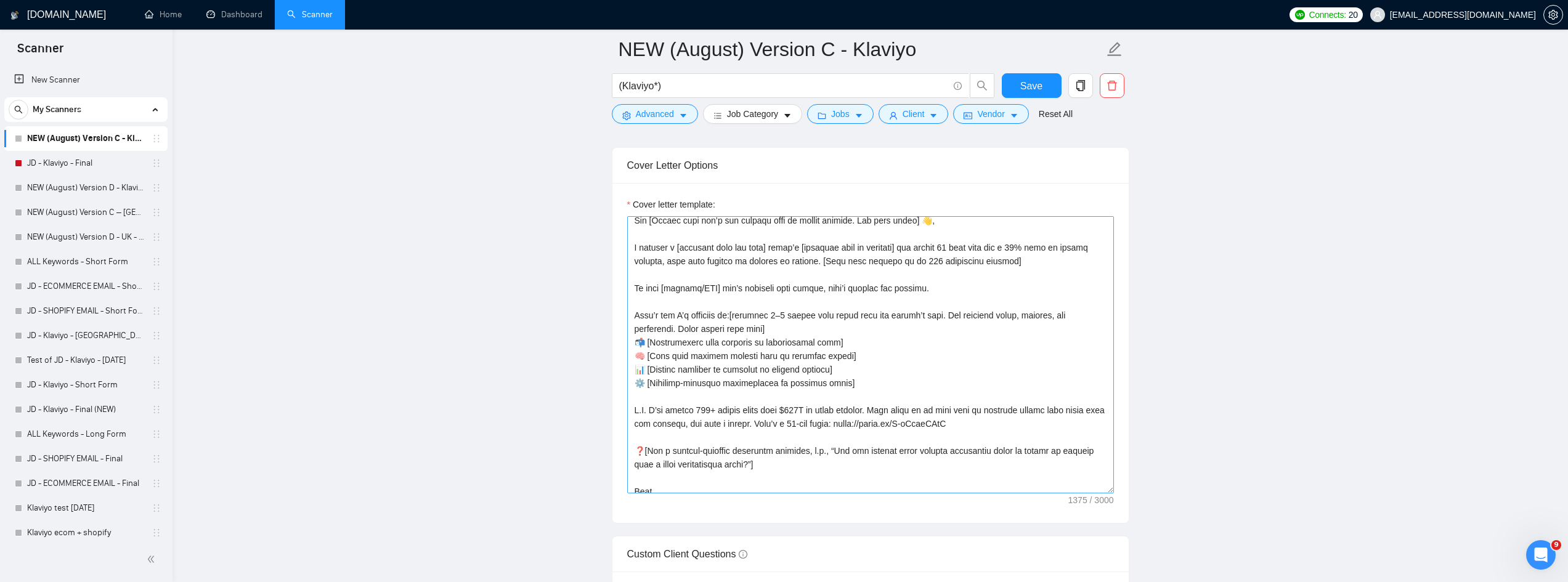
scroll to position [62, 0]
click at [880, 366] on textarea "Cover letter template:" at bounding box center [870, 354] width 487 height 277
click at [861, 415] on textarea "Cover letter template:" at bounding box center [870, 354] width 487 height 277
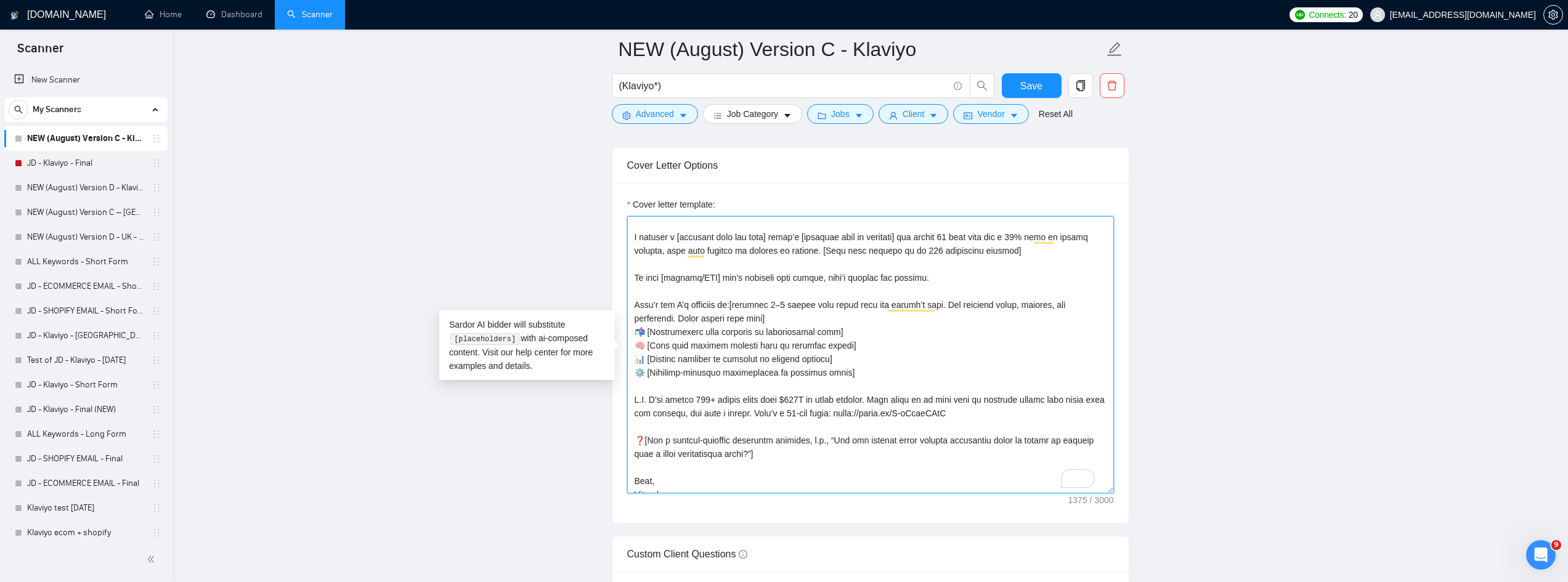
scroll to position [81, 0]
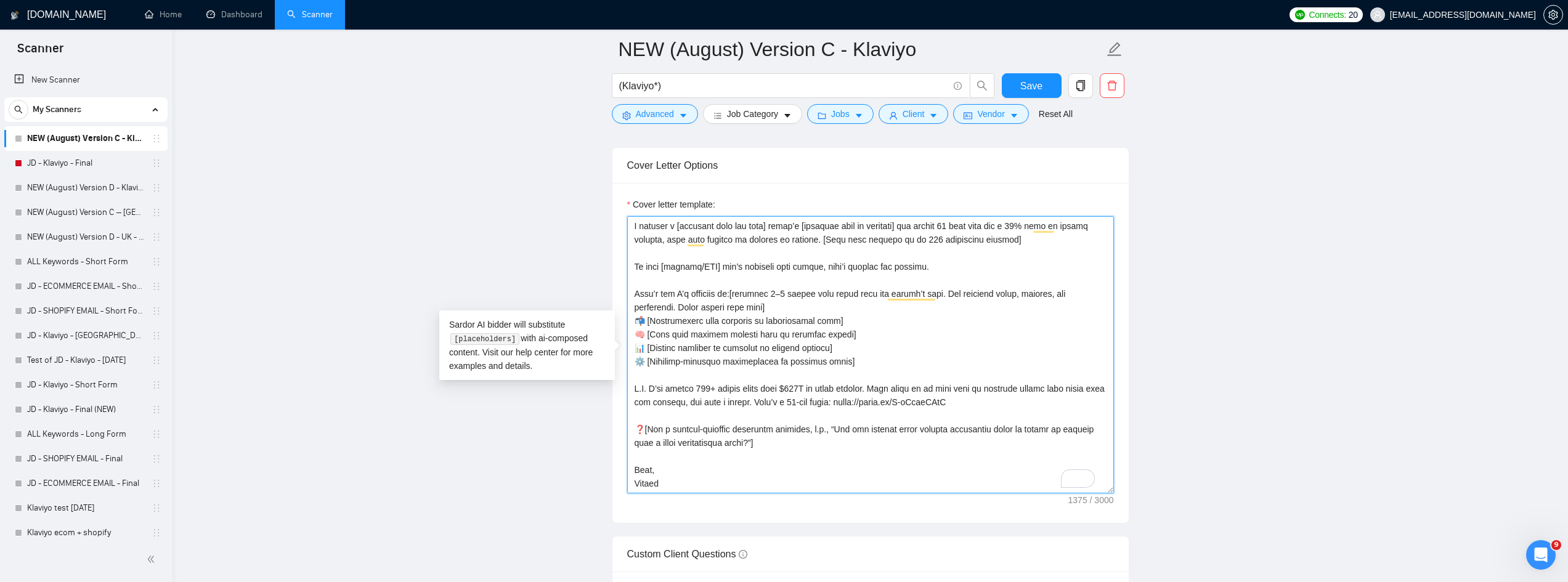
click at [831, 447] on textarea "Cover letter template:" at bounding box center [870, 354] width 487 height 277
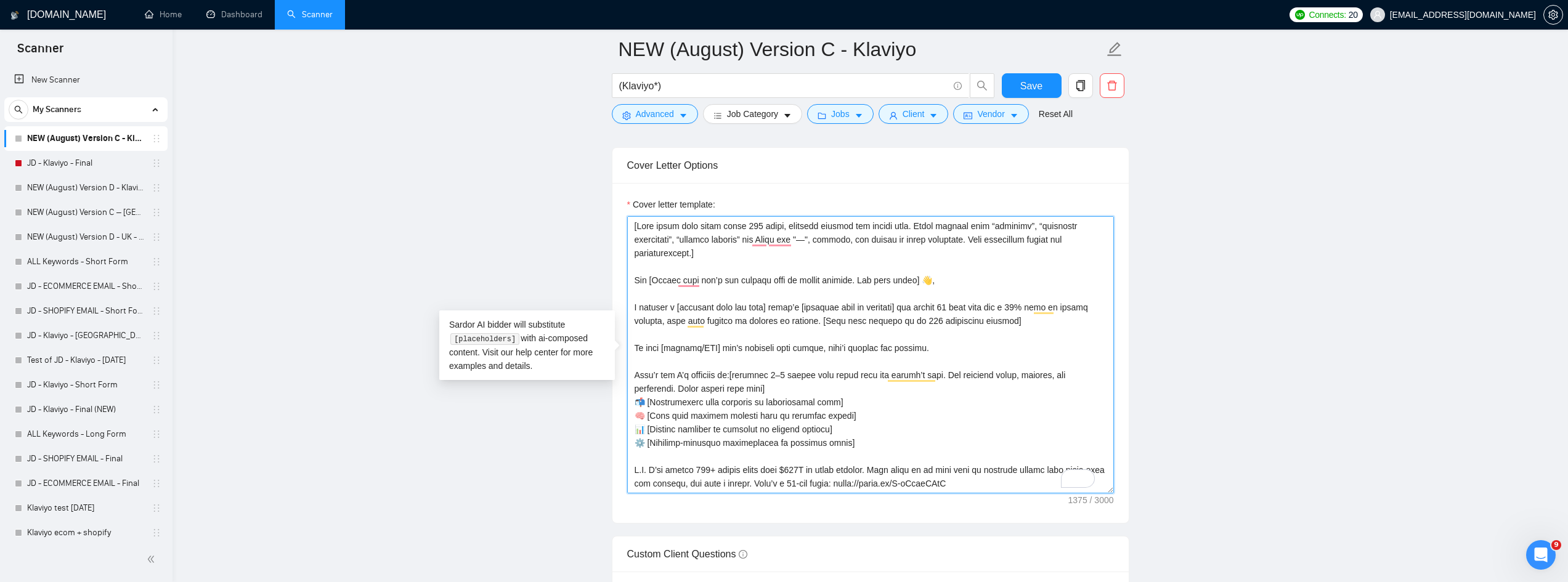
scroll to position [0, 0]
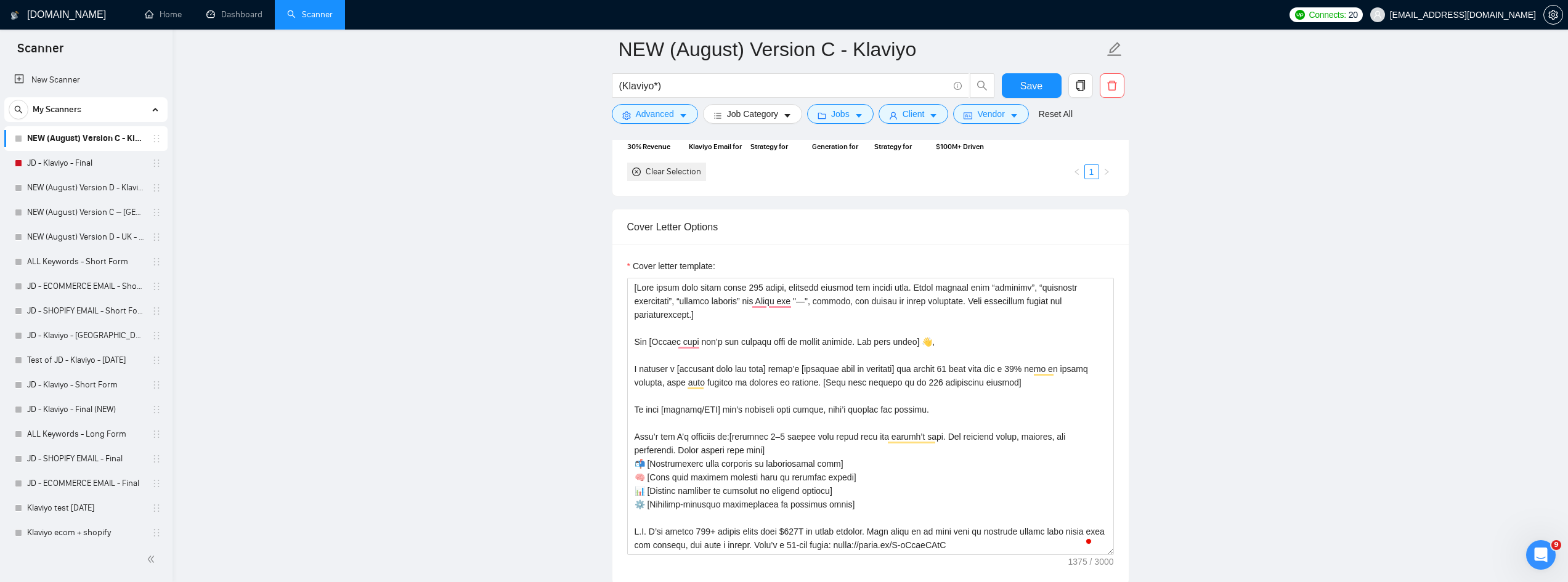
click at [1172, 290] on main "NEW (August) Version C - Klaviyo (Klaviyo*) Save Advanced Job Category Jobs Cli…" at bounding box center [870, 576] width 1356 height 3764
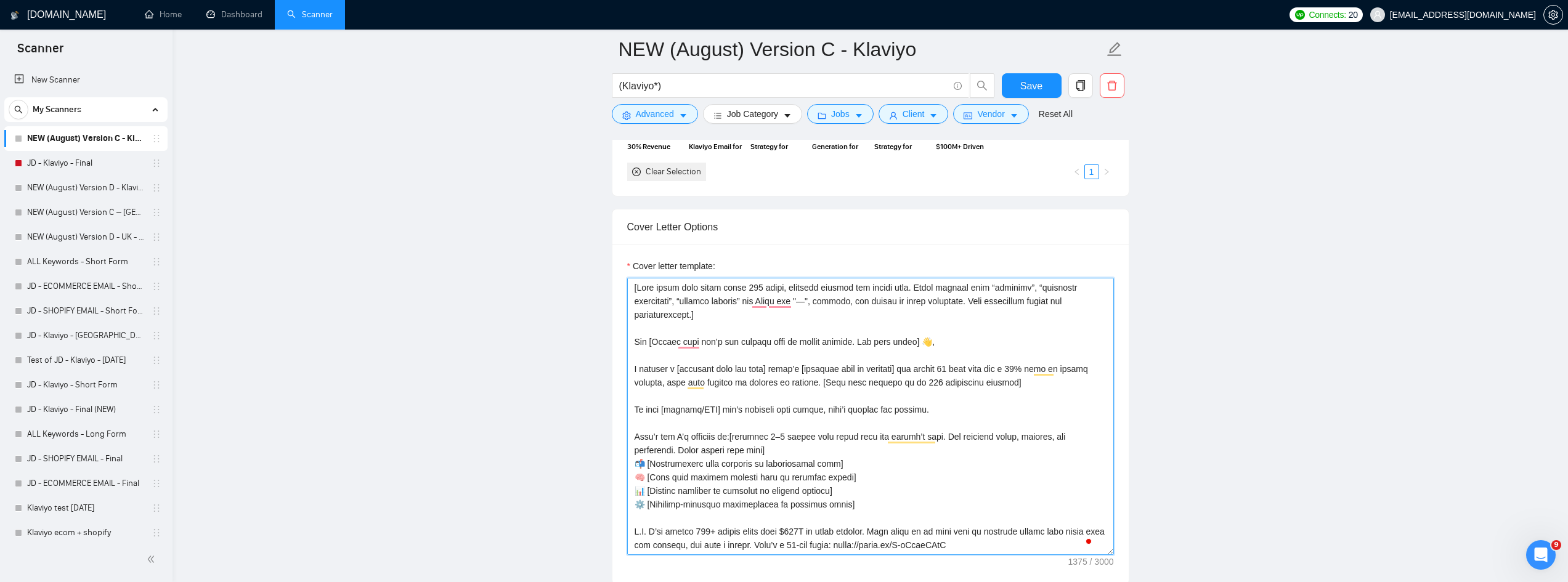
click at [720, 321] on textarea "Cover letter template:" at bounding box center [870, 416] width 487 height 277
click at [715, 317] on textarea "Cover letter template:" at bounding box center [870, 416] width 487 height 277
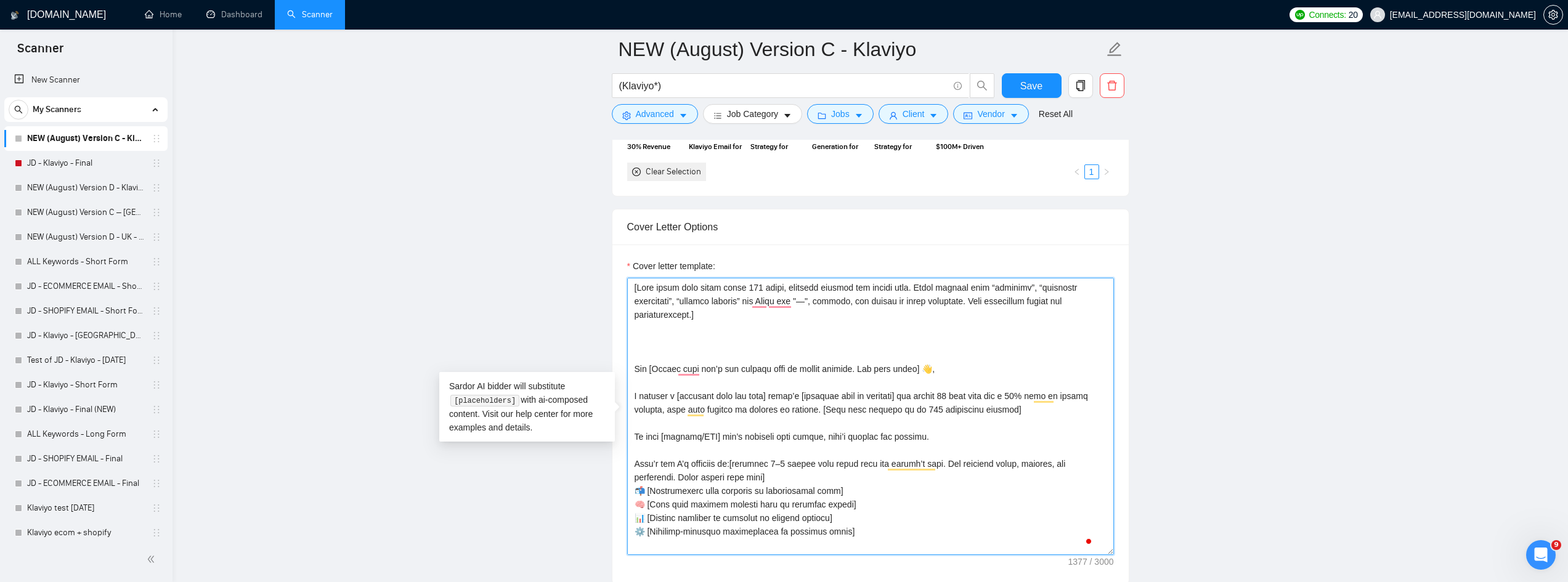
paste textarea "[If the client is asking additional questions in the job description, reply acc…"
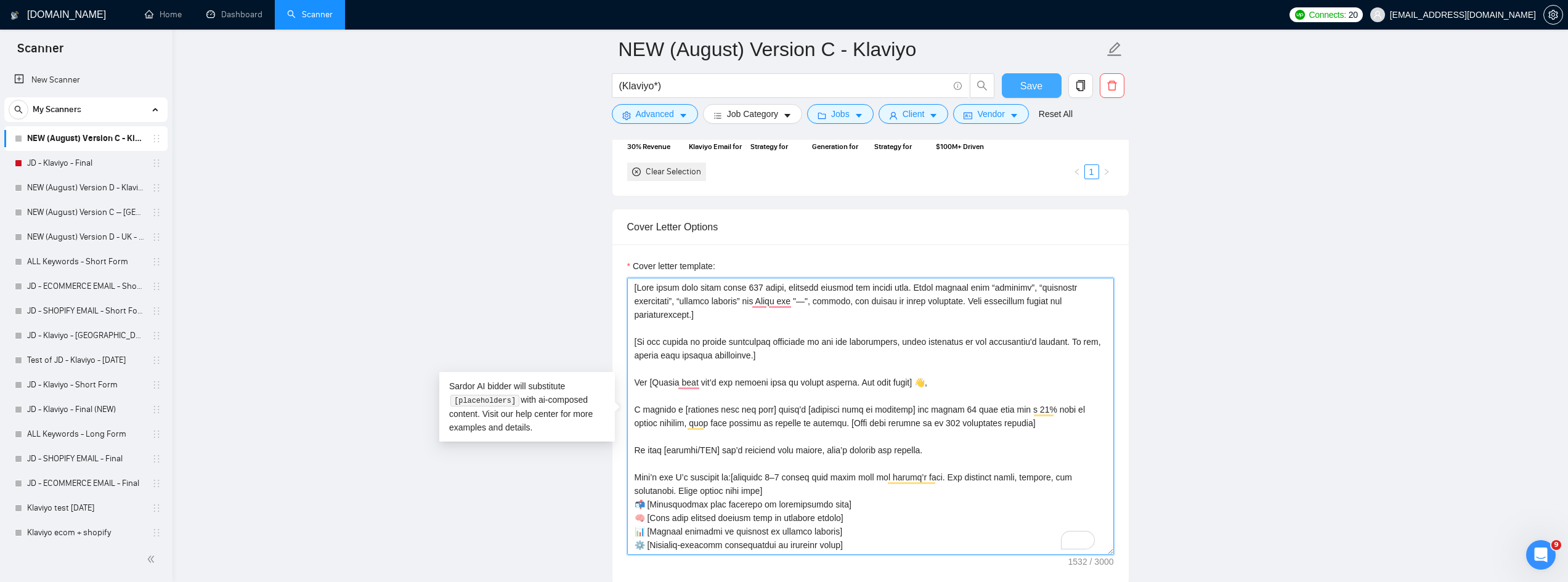
type textarea "[Lore ipsum dolo sitam conse 120 adipi, elitsedd eiusmod tem incidi utla. Etdol…"
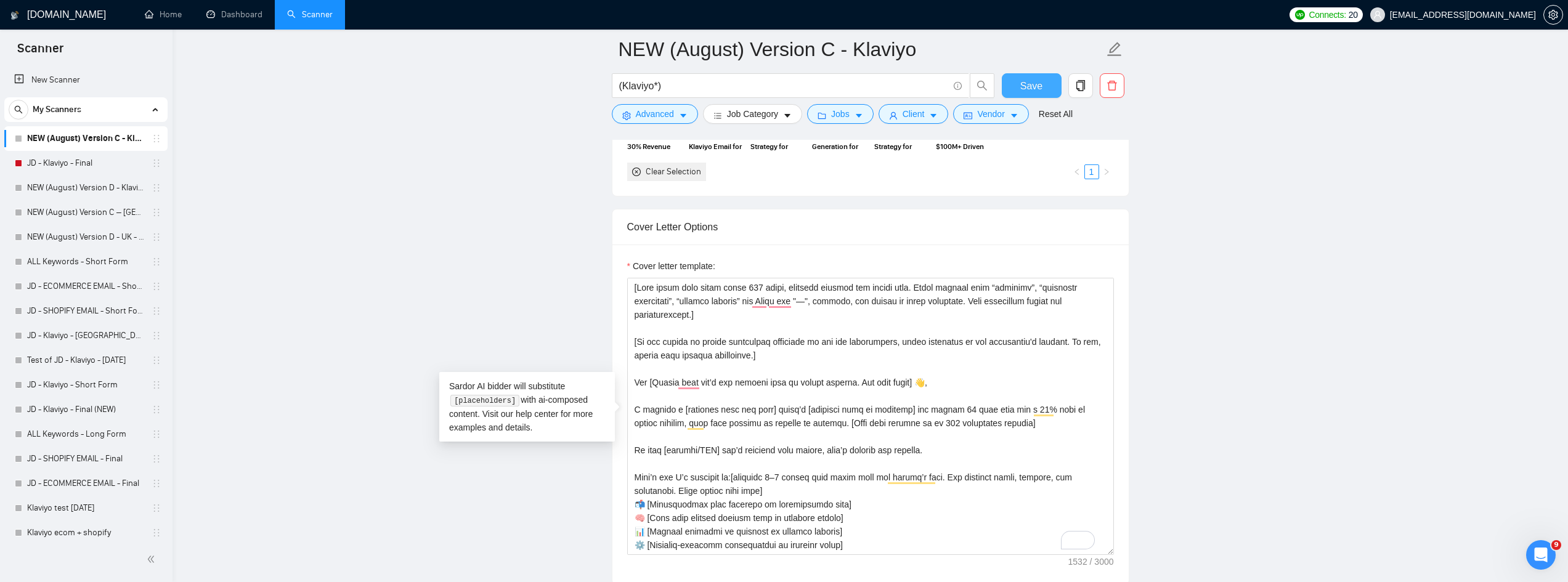
click at [1013, 84] on button "Save" at bounding box center [1031, 85] width 60 height 24
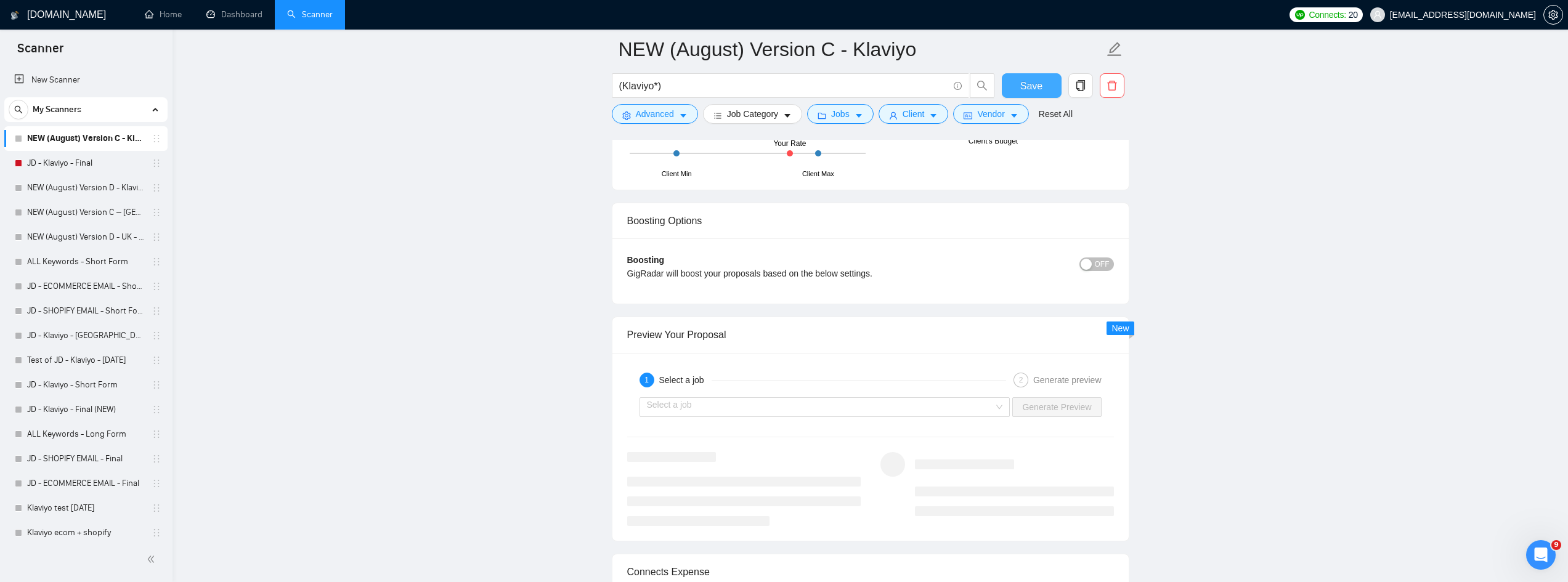
scroll to position [2340, 0]
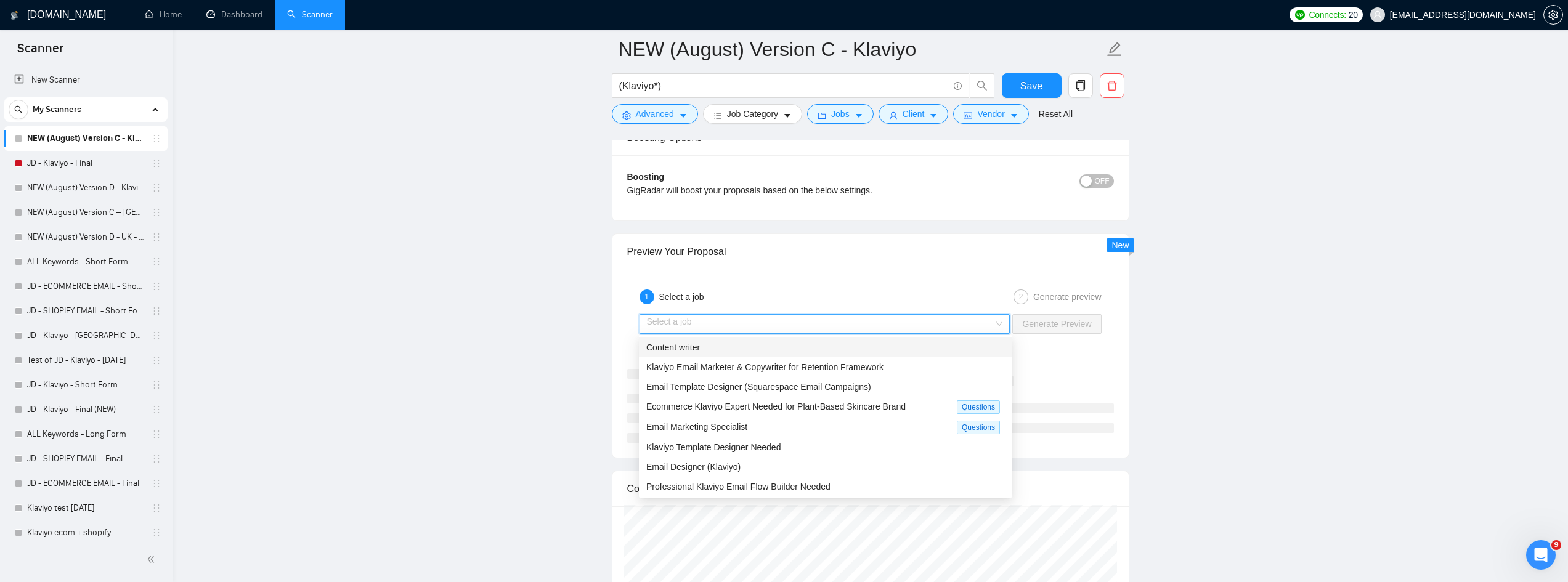
click at [885, 330] on input "search" at bounding box center [821, 324] width 348 height 19
click at [748, 407] on span "Ecommerce Klaviyo Expert Needed for Plant-Based Skincare Brand" at bounding box center [776, 406] width 259 height 10
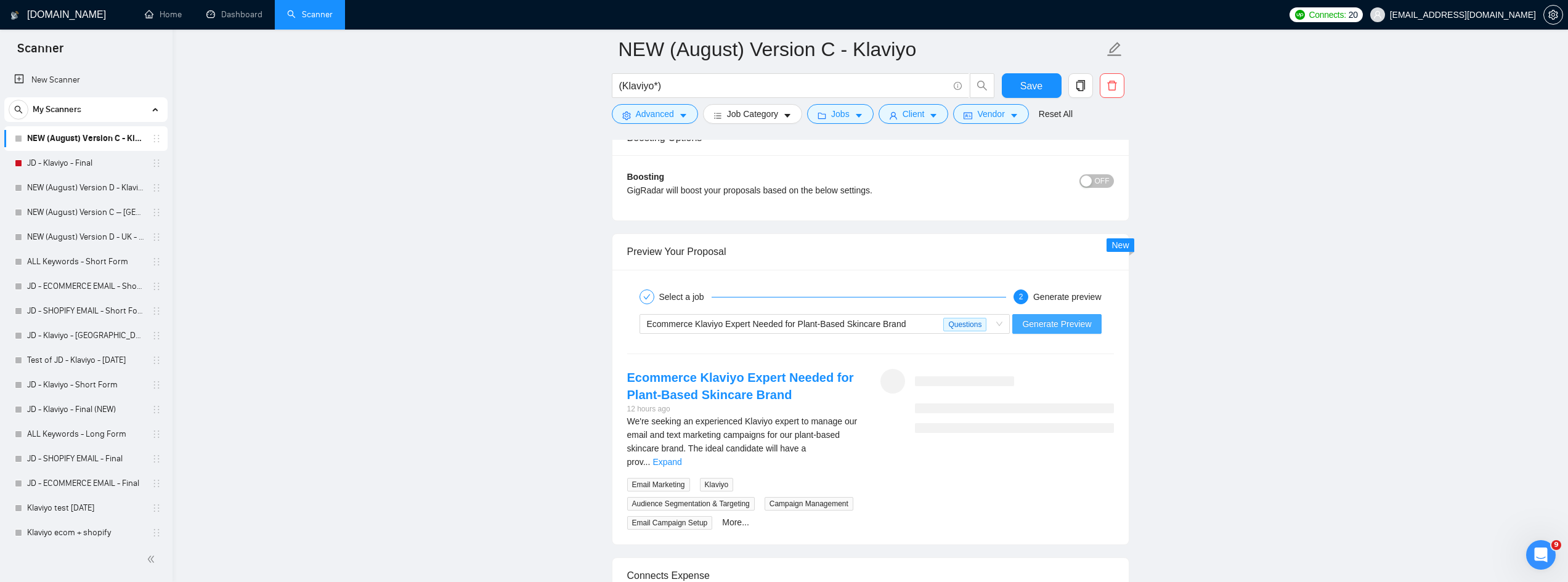
click at [1063, 329] on span "Generate Preview" at bounding box center [1057, 324] width 69 height 13
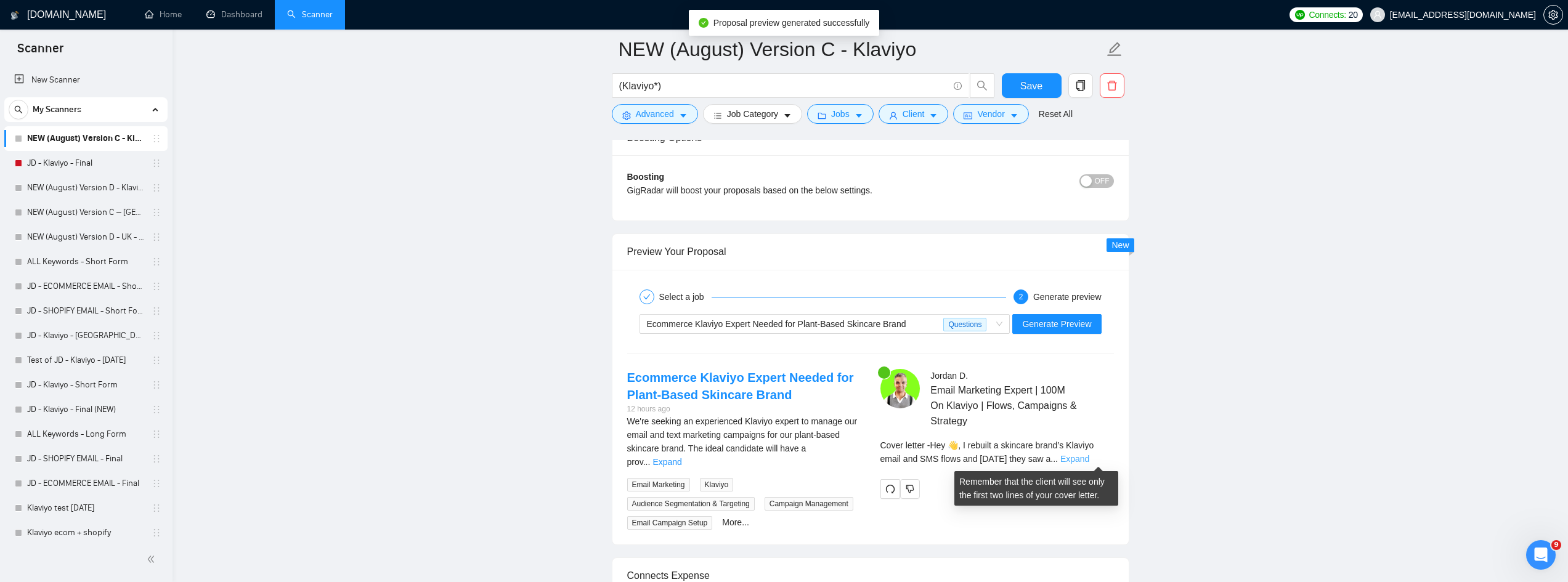
click at [1089, 460] on link "Expand" at bounding box center [1074, 458] width 29 height 10
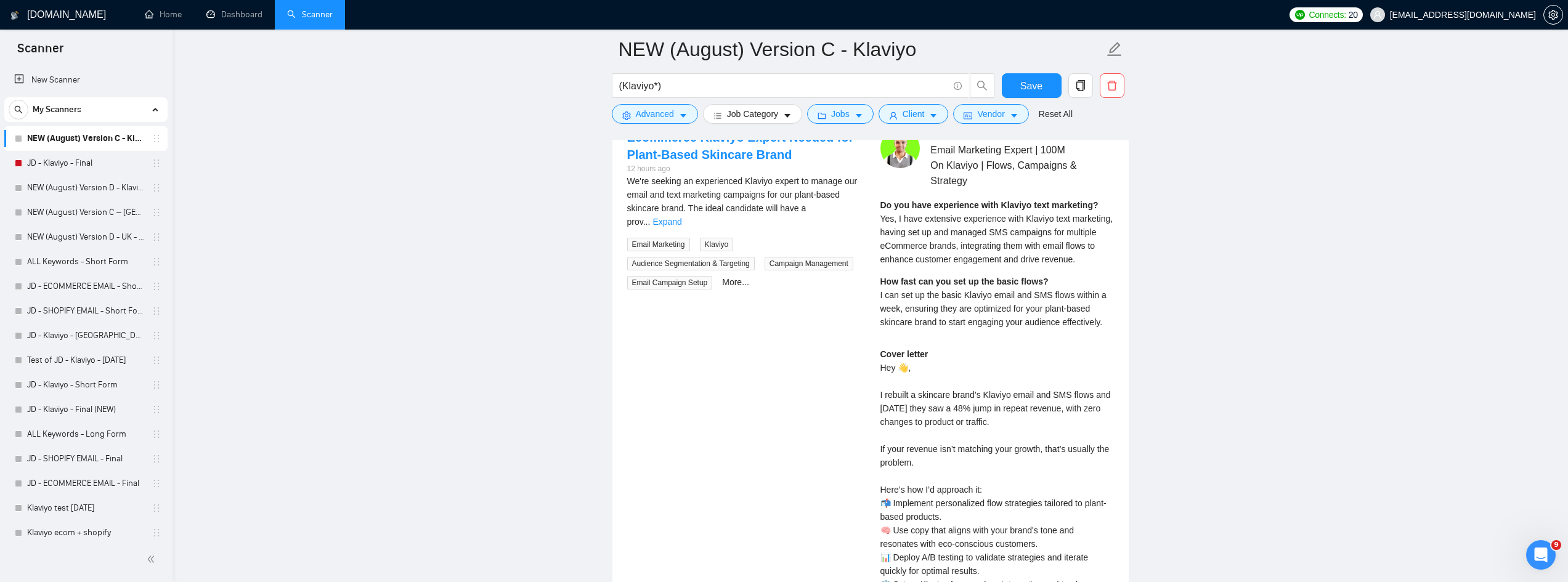
scroll to position [2402, 0]
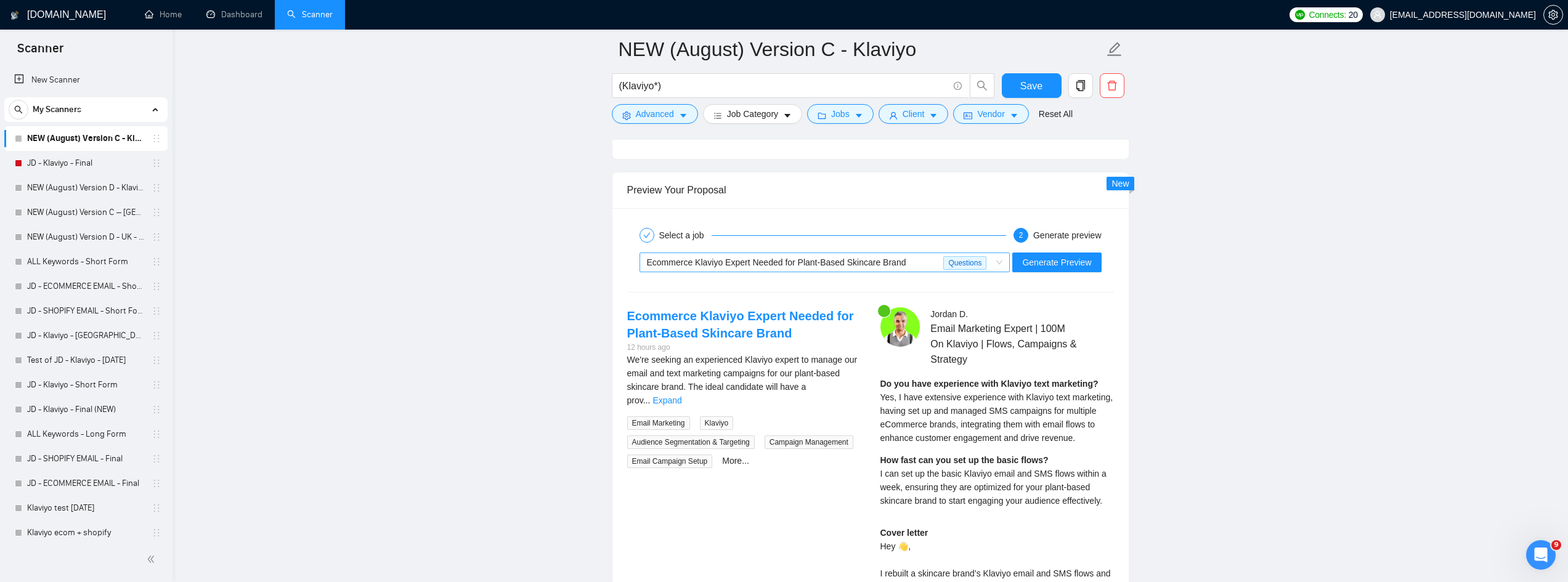
click at [904, 267] on div "Ecommerce Klaviyo Expert Needed for Plant-Based Skincare Brand" at bounding box center [795, 262] width 297 height 19
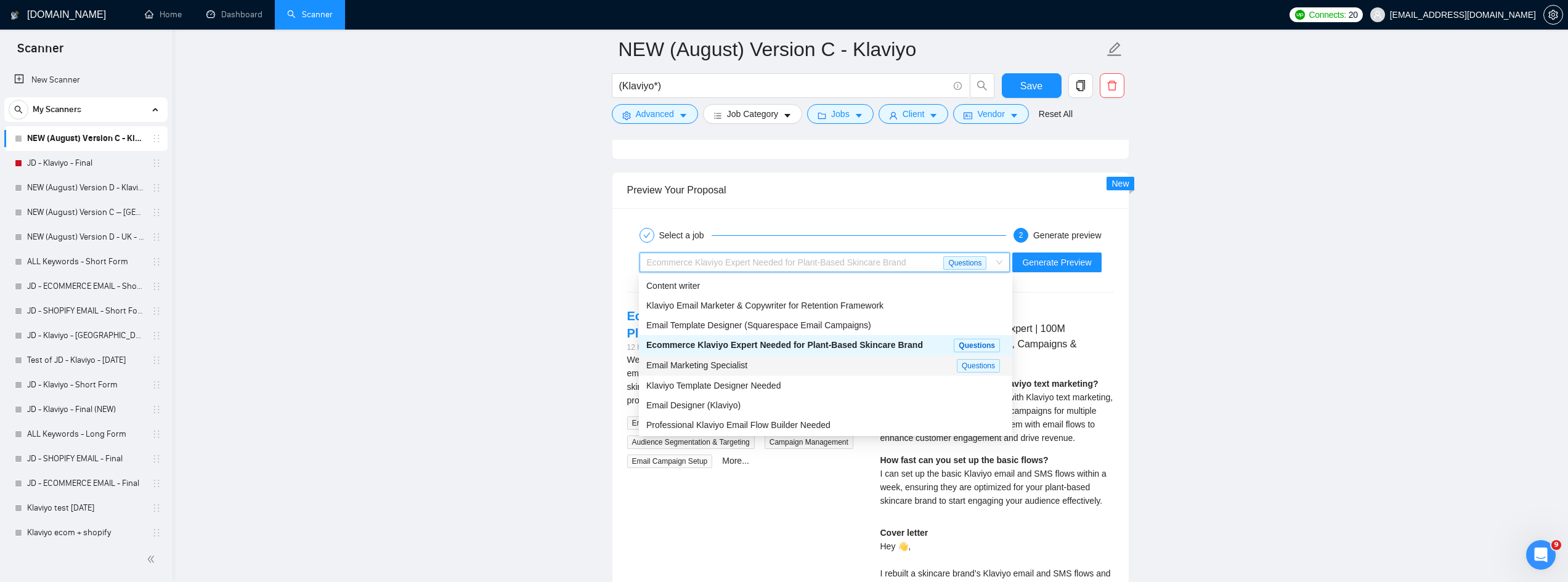
click at [772, 367] on div "Email Marketing Specialist" at bounding box center [802, 365] width 310 height 14
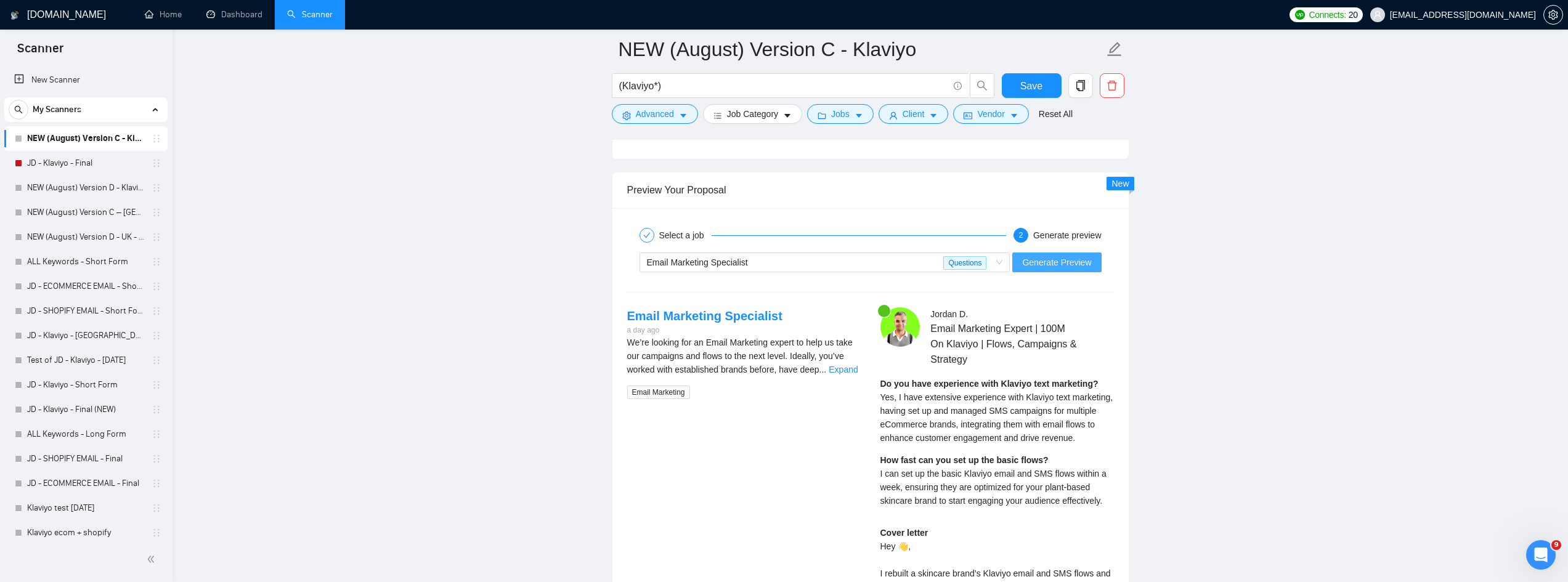
click at [1074, 260] on span "Generate Preview" at bounding box center [1057, 262] width 69 height 13
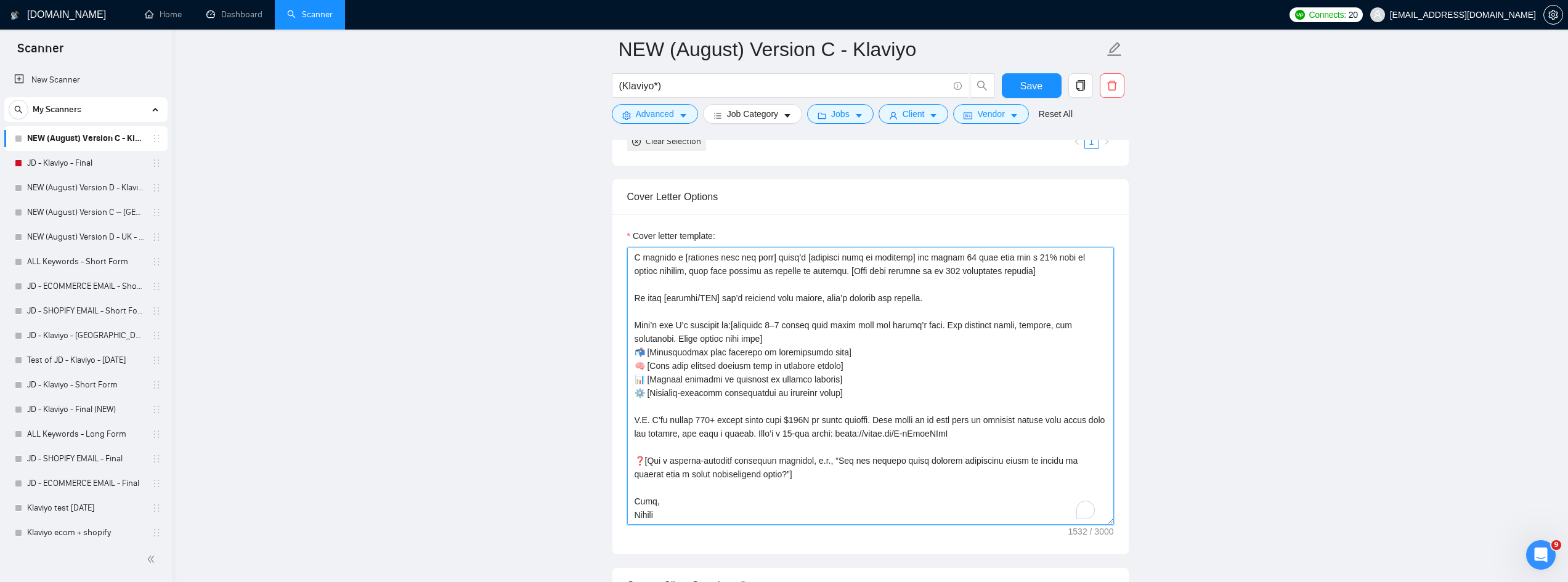
scroll to position [122, 0]
drag, startPoint x: 988, startPoint y: 435, endPoint x: 629, endPoint y: 420, distance: 359.3
click at [629, 420] on textarea "Cover letter template:" at bounding box center [870, 386] width 487 height 277
click at [1024, 465] on textarea "Cover letter template:" at bounding box center [870, 386] width 487 height 277
click at [1027, 444] on textarea "Cover letter template:" at bounding box center [870, 386] width 487 height 277
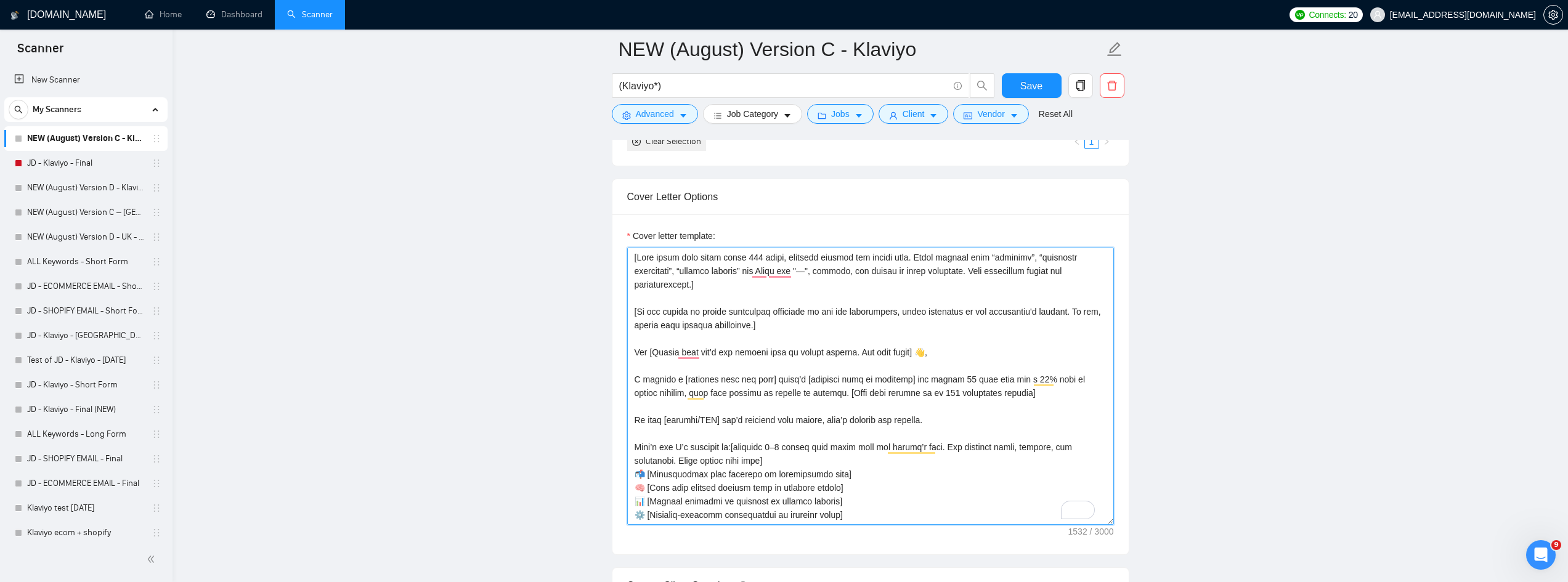
scroll to position [122, 0]
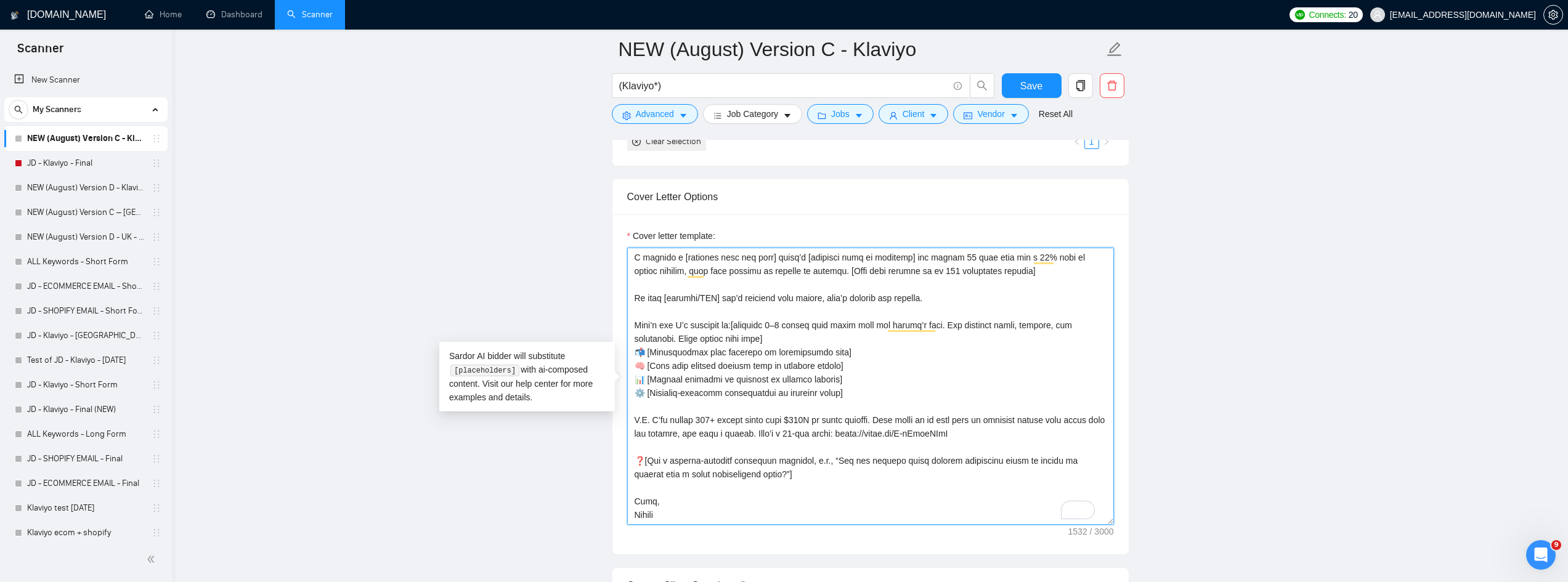
click at [702, 415] on textarea "Cover letter template:" at bounding box center [870, 386] width 487 height 277
drag, startPoint x: 697, startPoint y: 415, endPoint x: 743, endPoint y: 414, distance: 46.0
click at [743, 414] on textarea "Cover letter template:" at bounding box center [870, 386] width 487 height 277
drag, startPoint x: 820, startPoint y: 420, endPoint x: 794, endPoint y: 417, distance: 26.2
click at [794, 417] on textarea "Cover letter template:" at bounding box center [870, 386] width 487 height 277
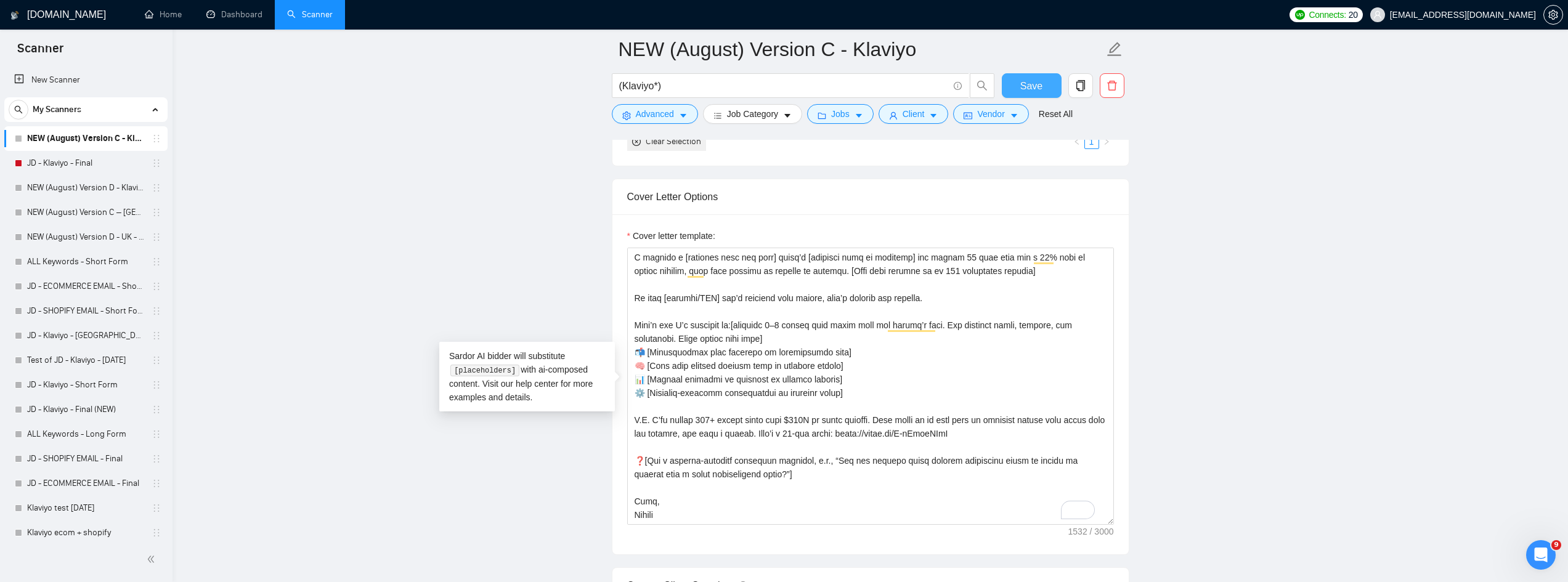
click at [1039, 87] on span "Save" at bounding box center [1031, 86] width 22 height 15
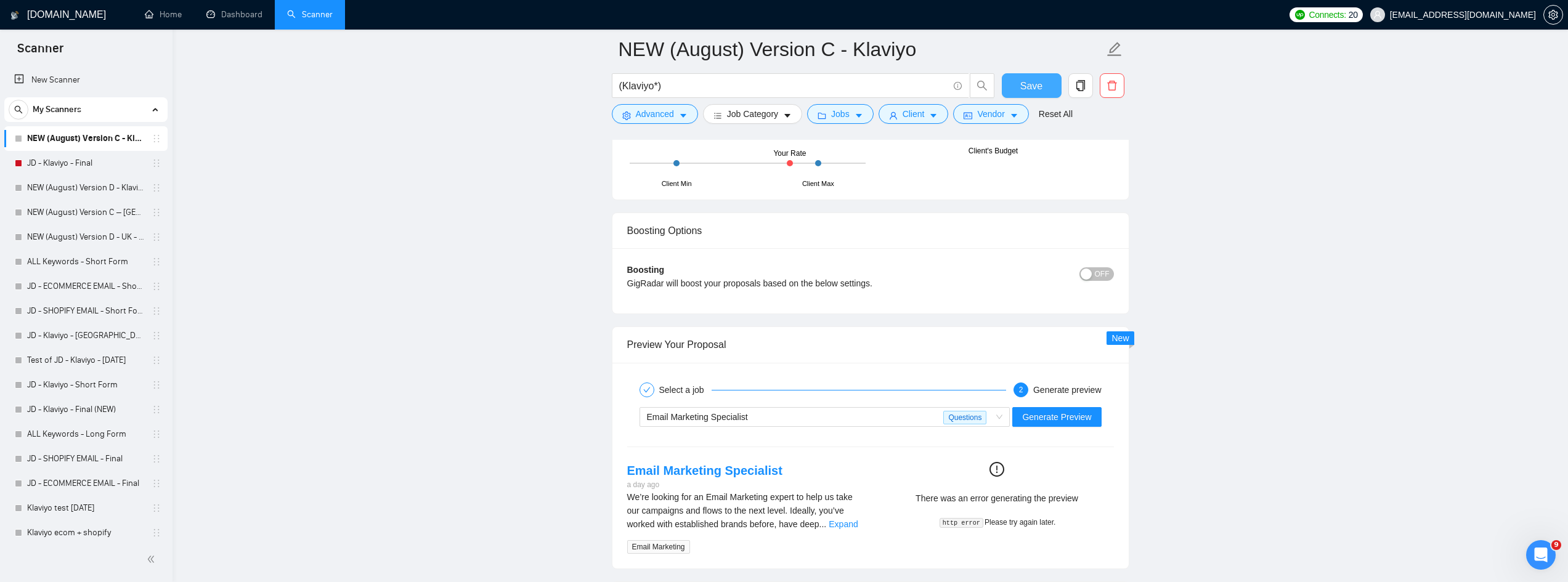
scroll to position [2493, 0]
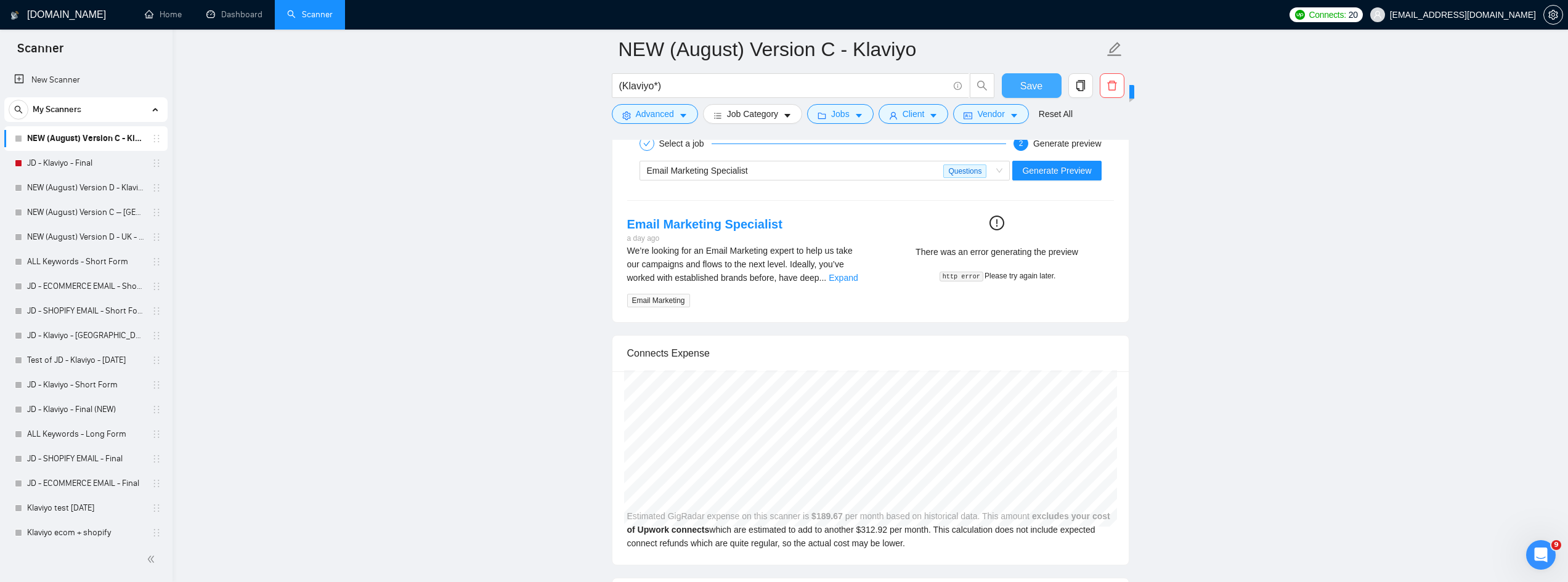
click at [1037, 84] on span "Save" at bounding box center [1031, 86] width 22 height 15
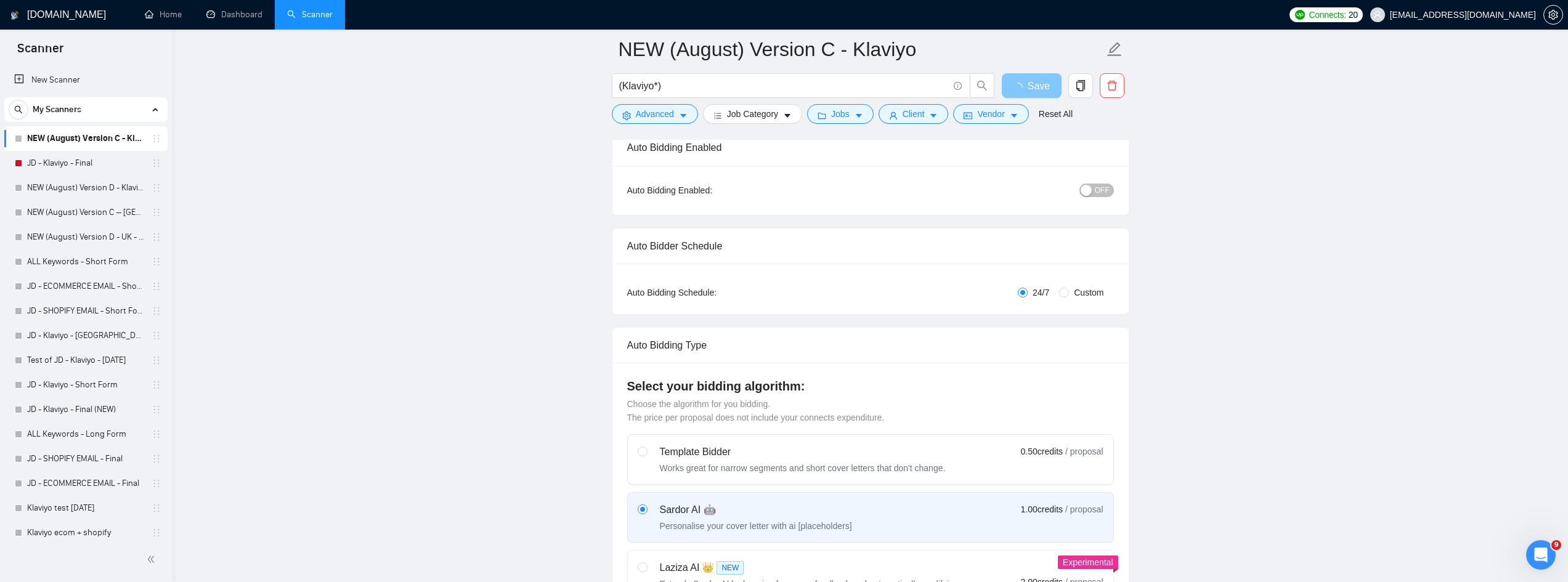
scroll to position [0, 0]
